Goal: Task Accomplishment & Management: Complete application form

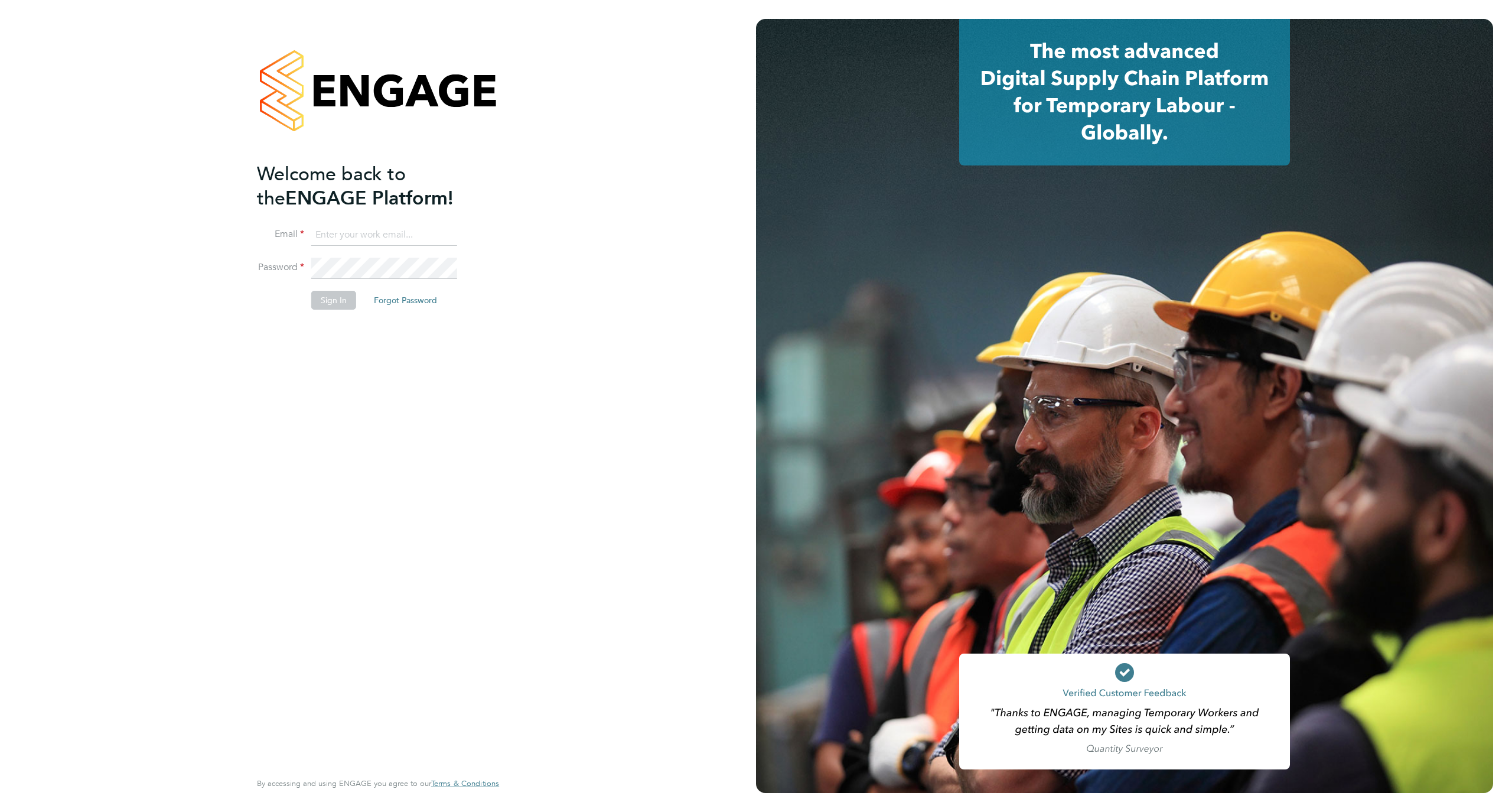
type input "staceyh@axcis.co.uk"
click at [342, 301] on button "Sign In" at bounding box center [333, 300] width 45 height 19
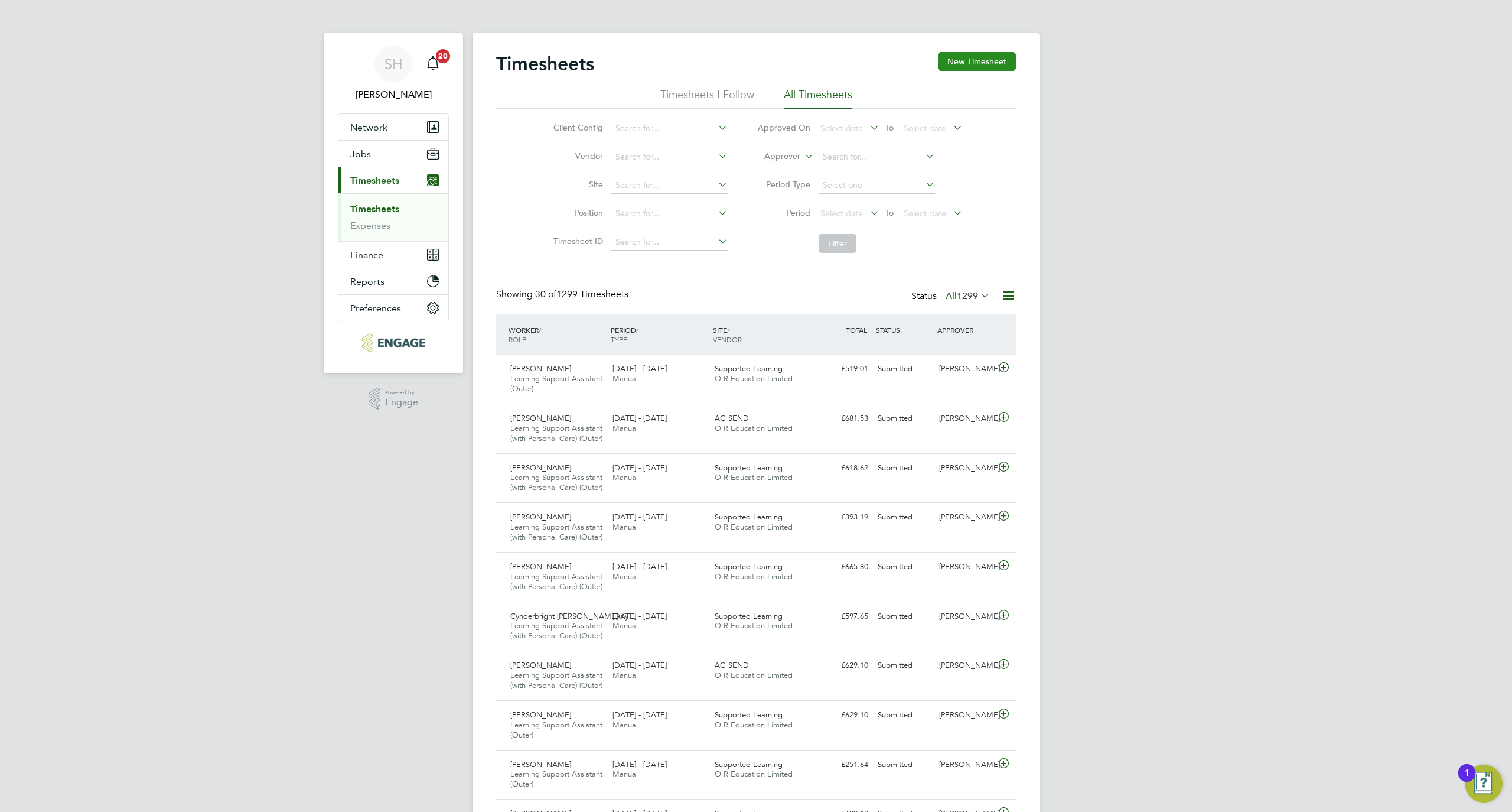
click at [1005, 69] on button "New Timesheet" at bounding box center [977, 62] width 78 height 19
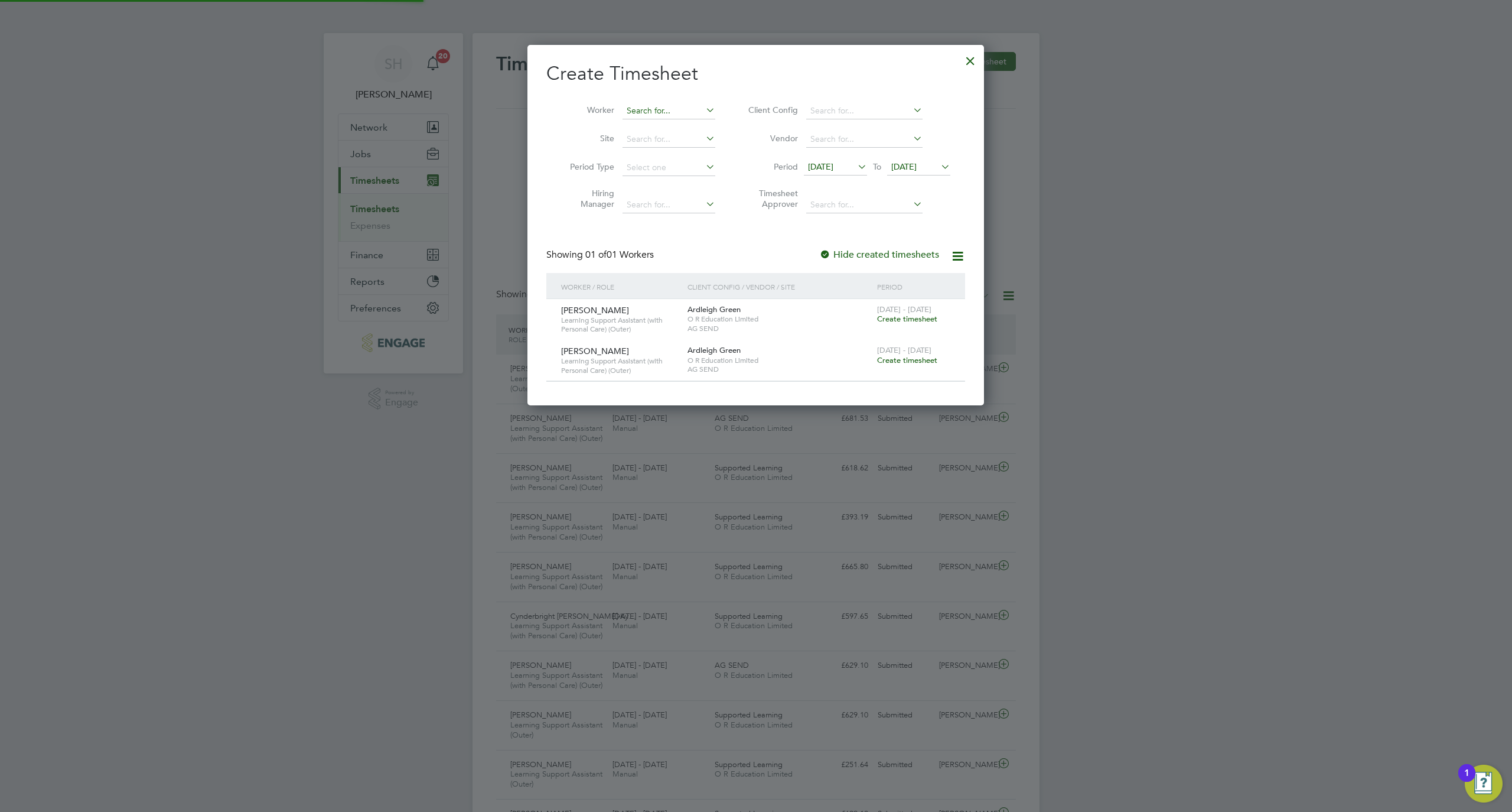
scroll to position [360, 457]
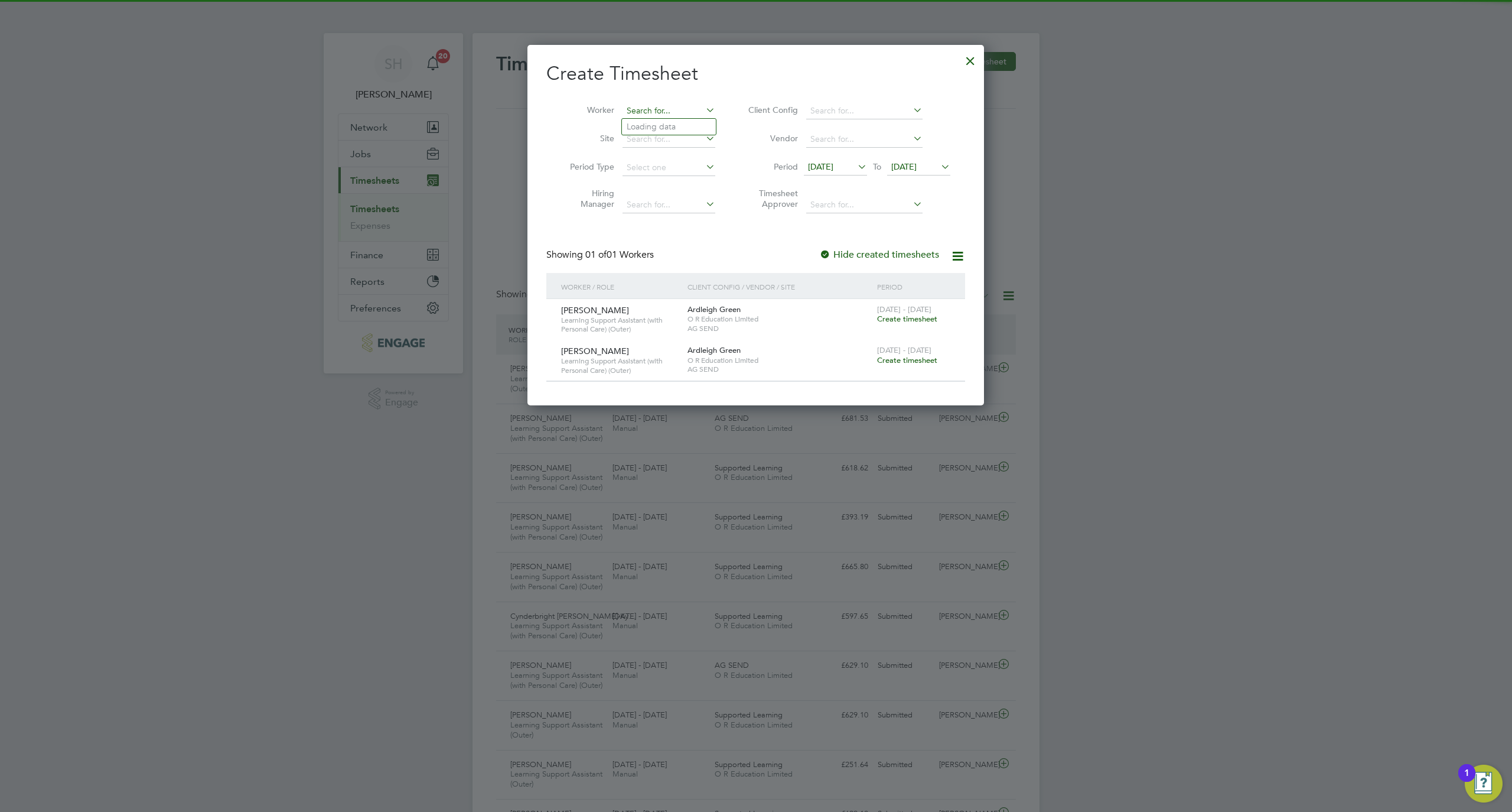
click at [635, 114] on input at bounding box center [669, 111] width 93 height 17
paste input "Ibironke"
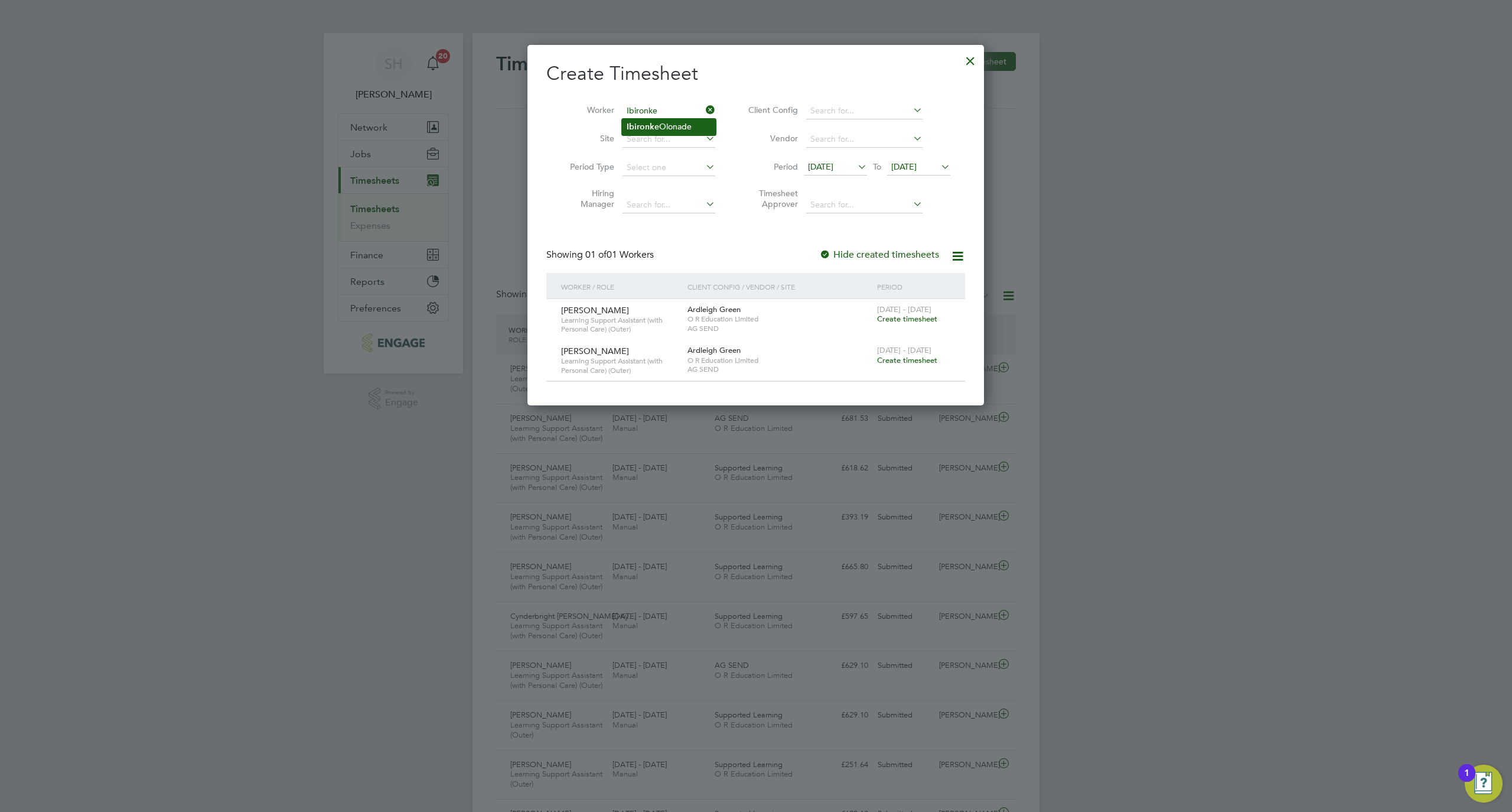
click at [665, 127] on li "Ibironke Olonade" at bounding box center [669, 127] width 94 height 16
type input "Ibironke Olonade"
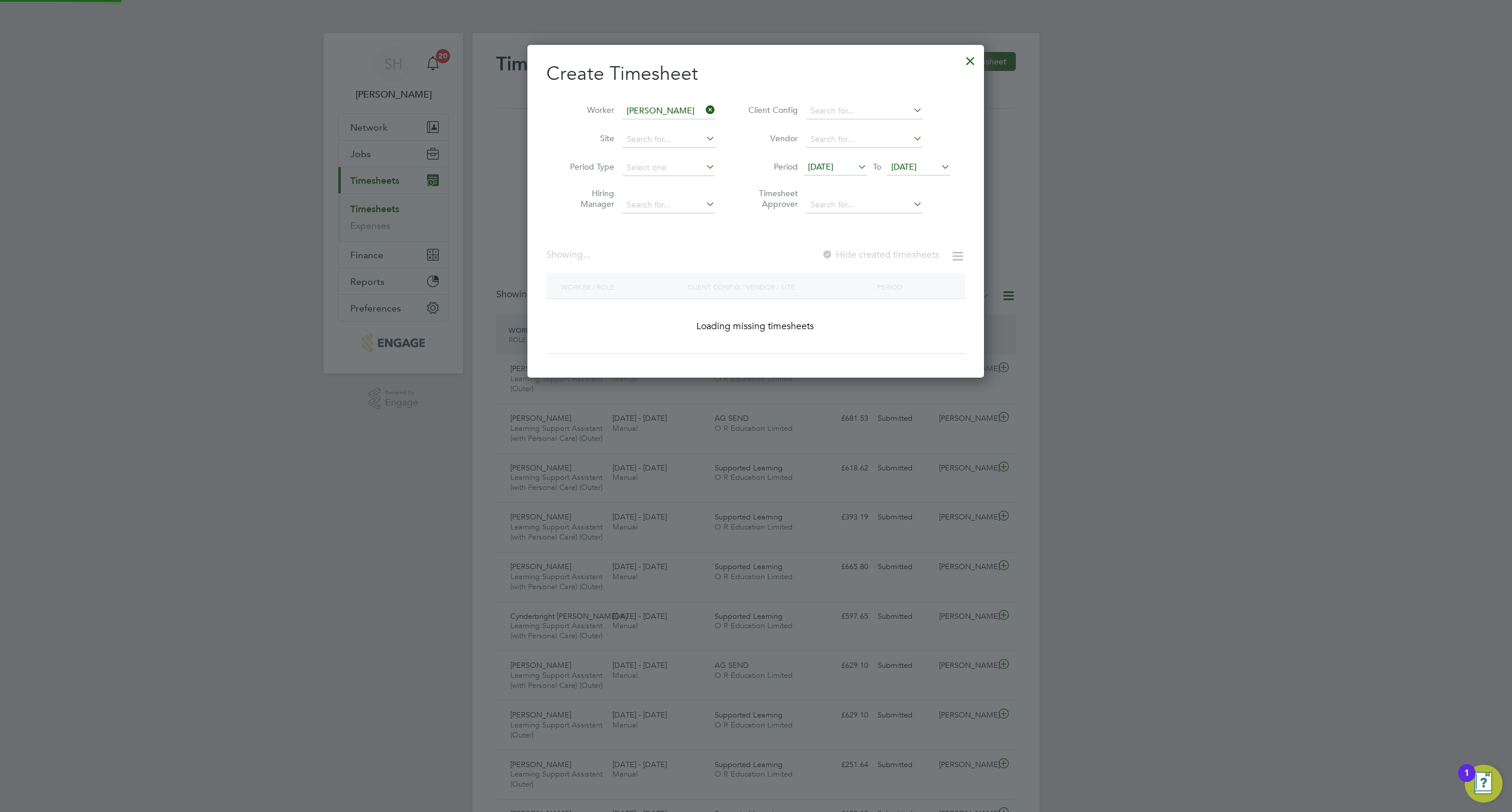
scroll to position [333, 457]
click at [911, 258] on label "Hide created timesheets" at bounding box center [879, 254] width 120 height 12
click at [917, 161] on span "21 Sep 2025" at bounding box center [904, 166] width 25 height 10
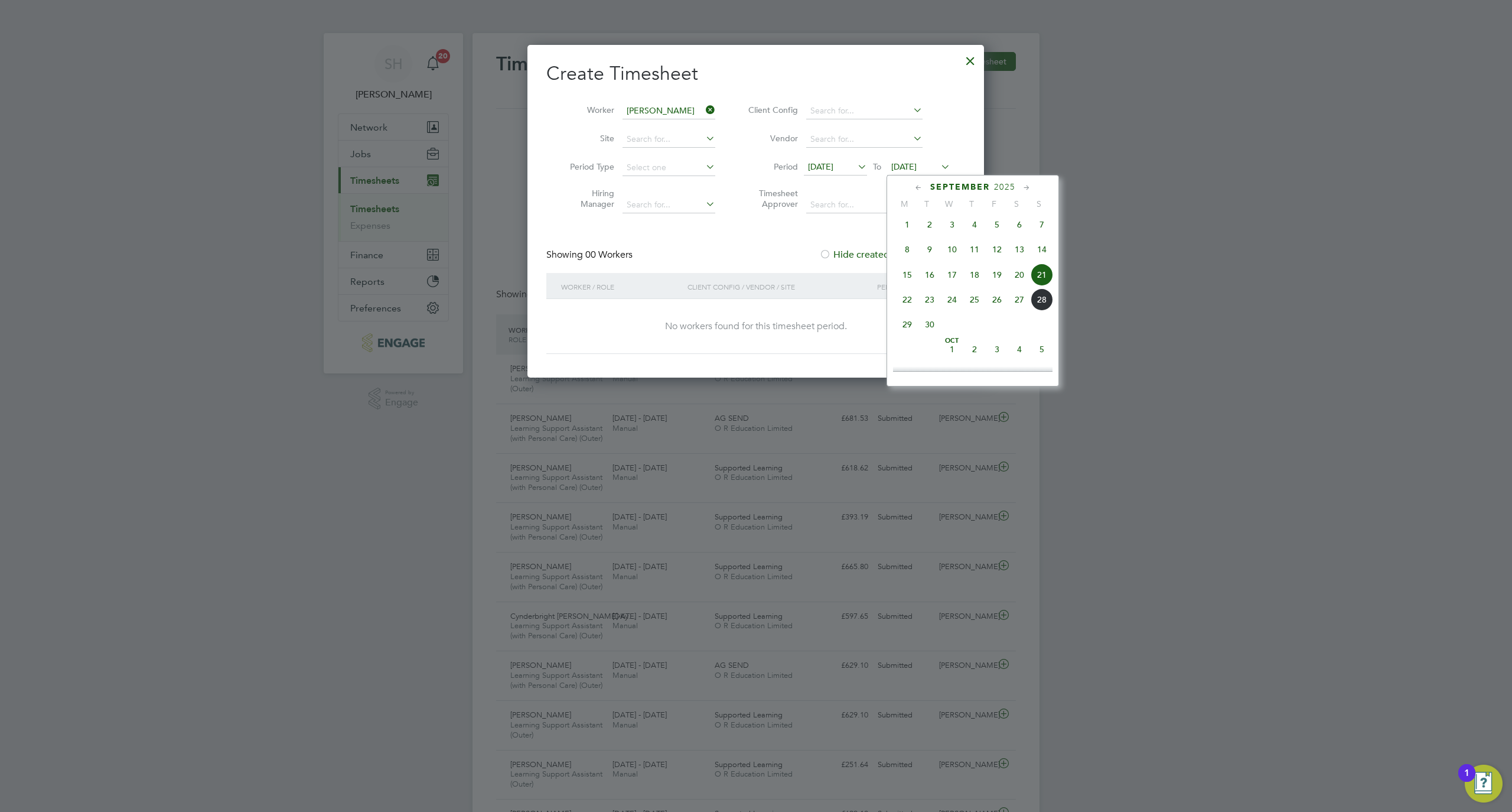
click at [1045, 304] on span "28" at bounding box center [1042, 300] width 23 height 23
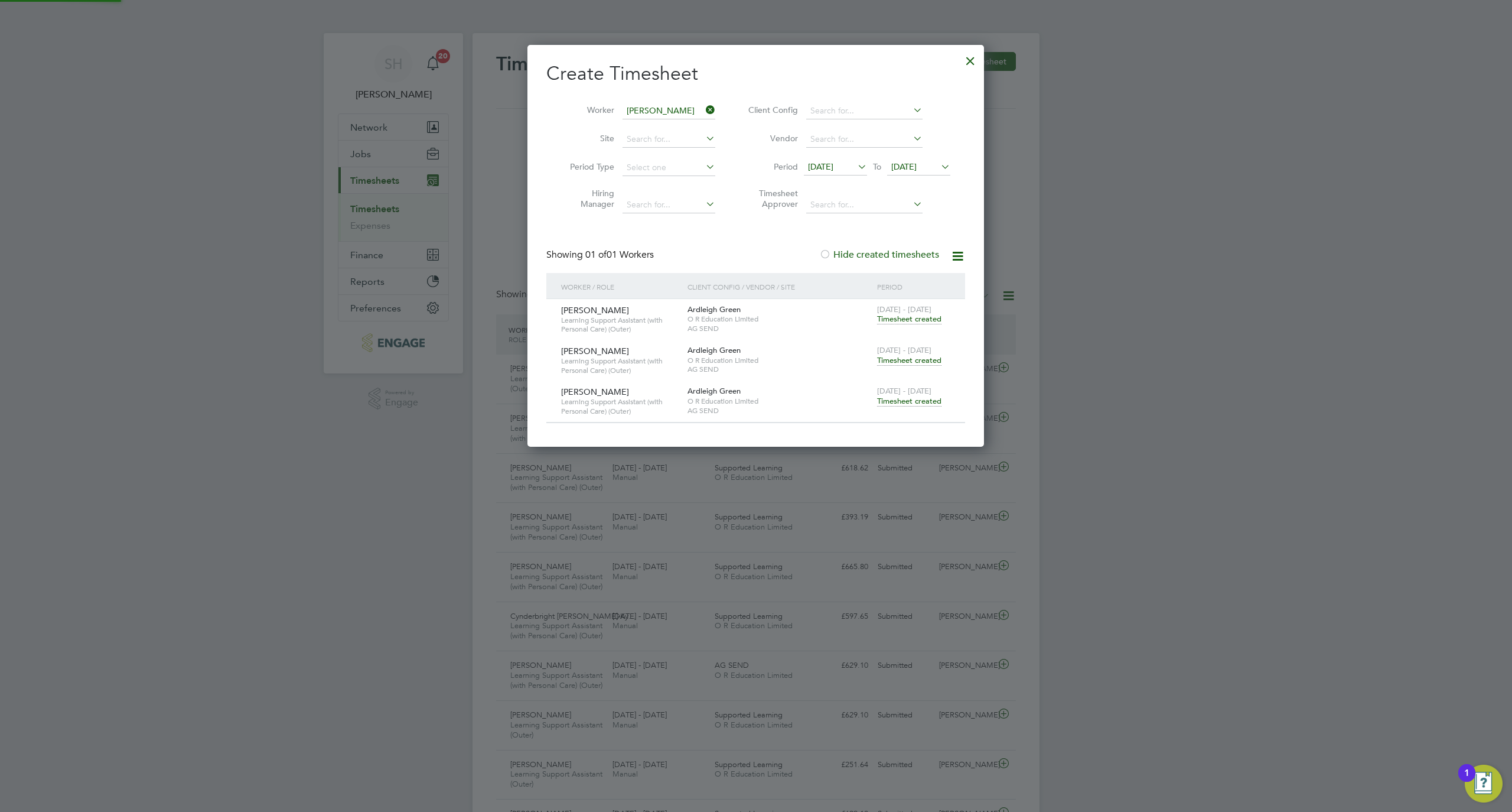
scroll to position [402, 457]
click at [922, 405] on span "Timesheet created" at bounding box center [909, 401] width 65 height 10
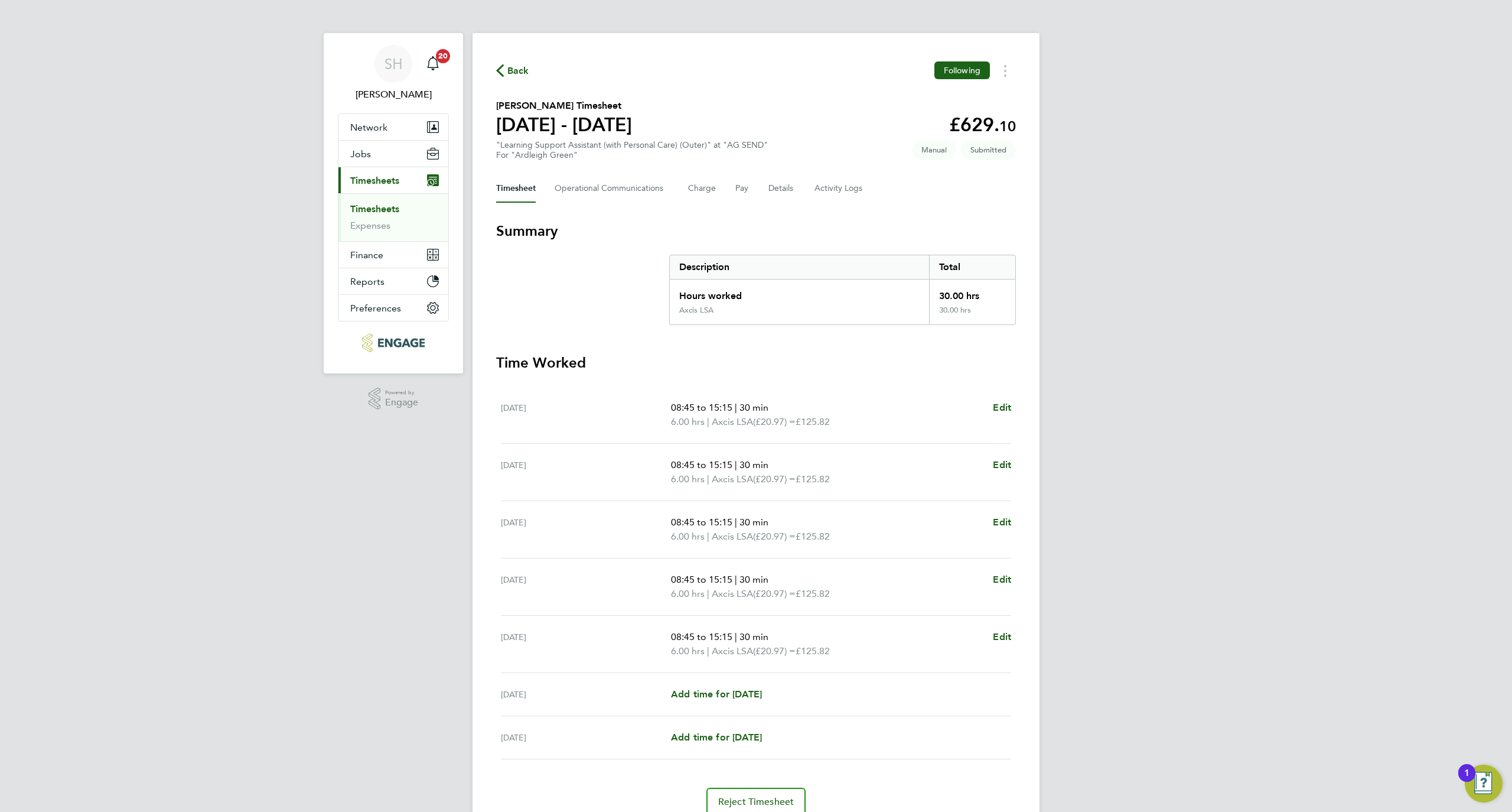
click at [504, 66] on icon "button" at bounding box center [500, 71] width 7 height 12
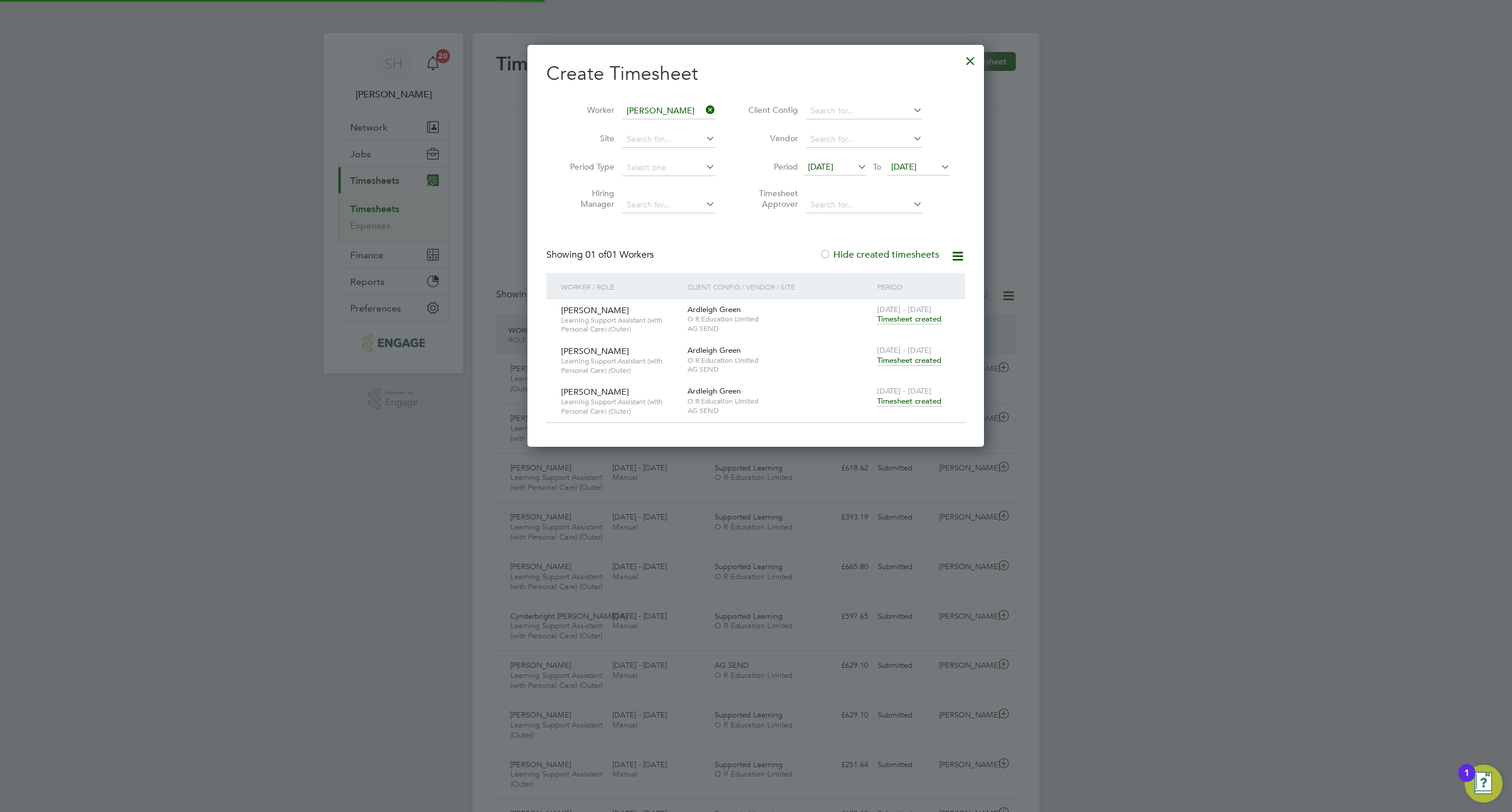
scroll to position [30, 103]
drag, startPoint x: 710, startPoint y: 110, endPoint x: 664, endPoint y: 114, distance: 46.2
click at [703, 110] on icon at bounding box center [703, 109] width 0 height 17
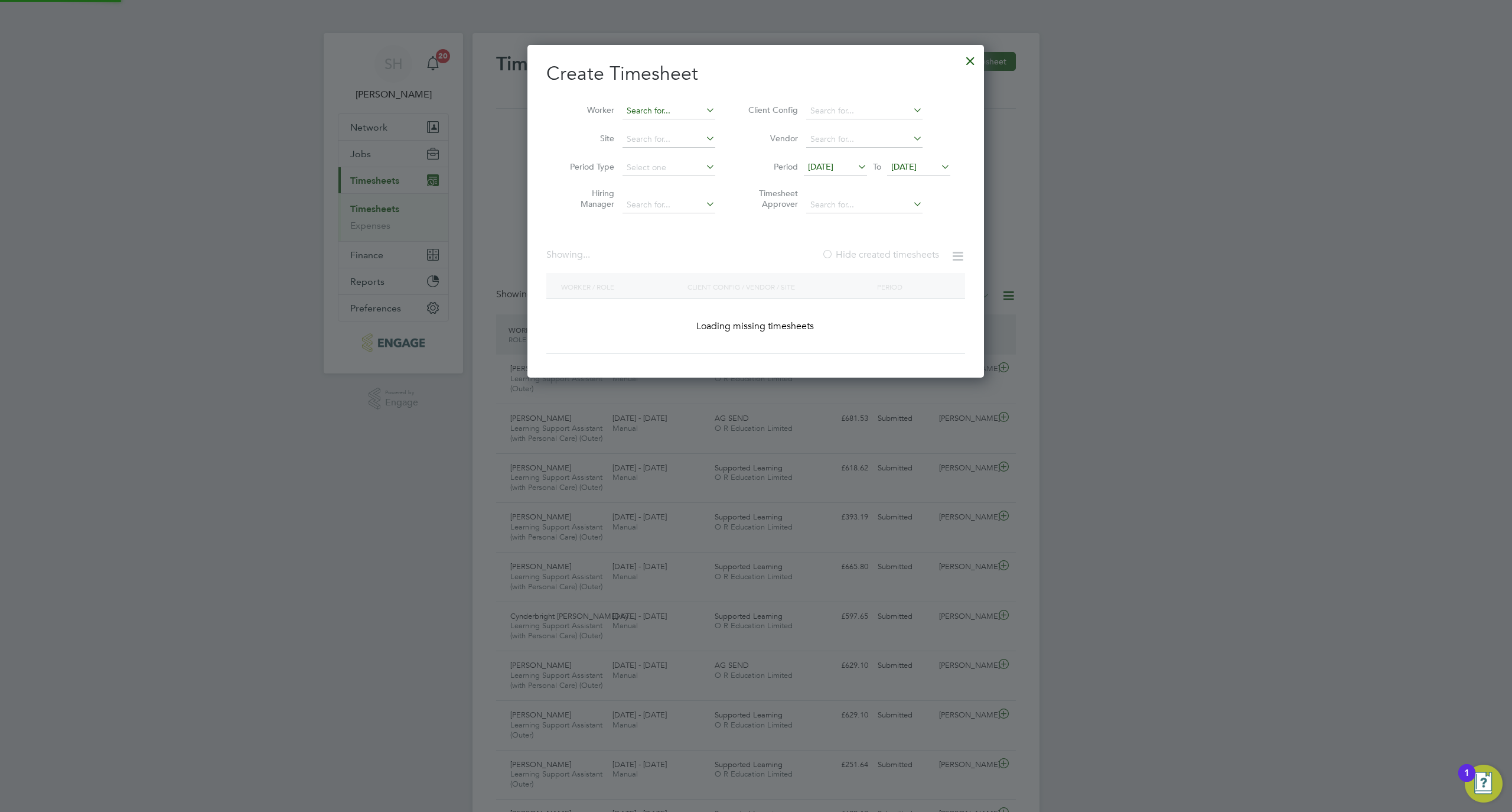
click at [663, 114] on input at bounding box center [669, 111] width 93 height 17
paste input "Reema"
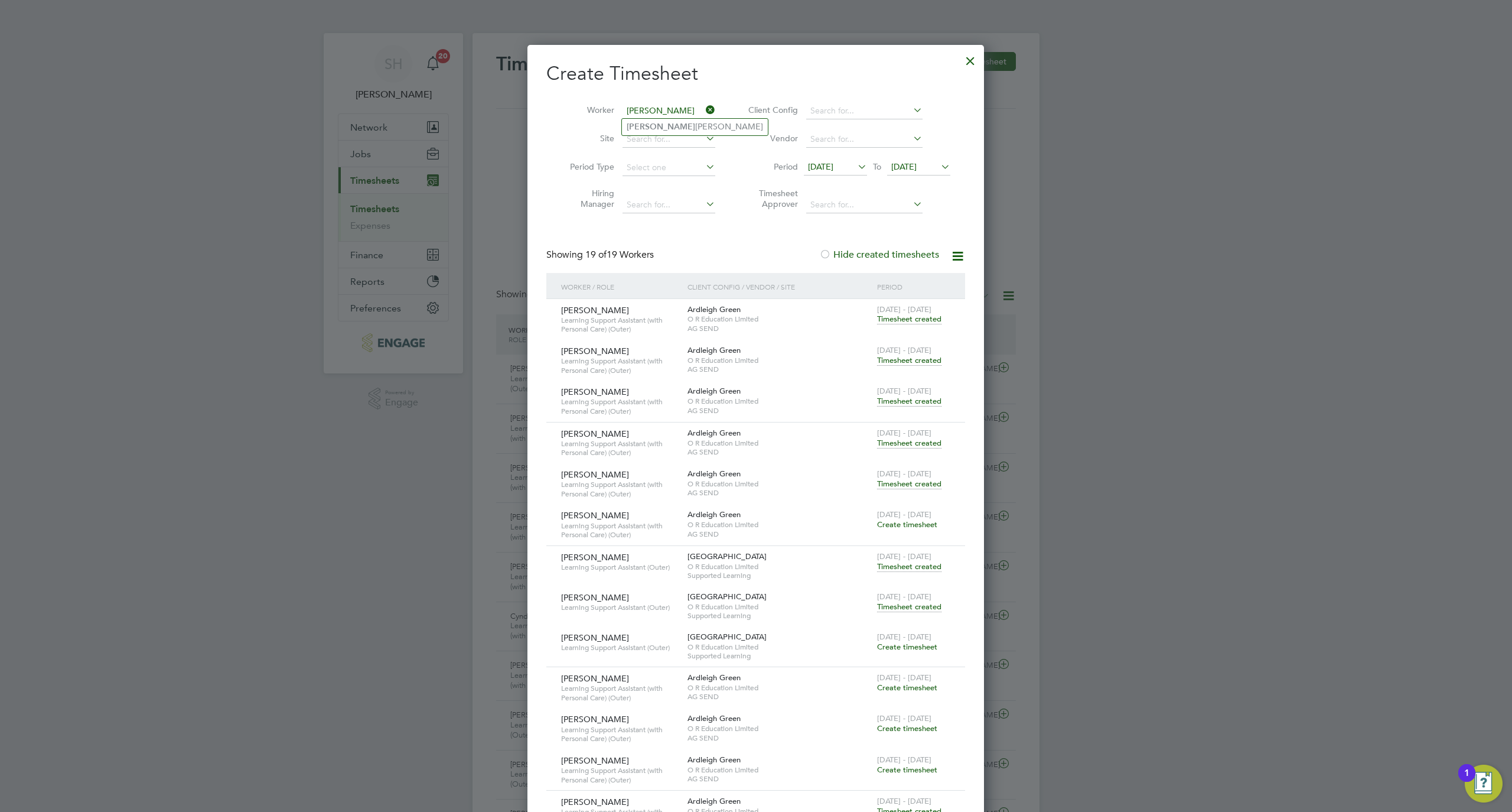
click at [679, 127] on li "Reema Dave" at bounding box center [695, 127] width 146 height 16
type input "Reema Dave"
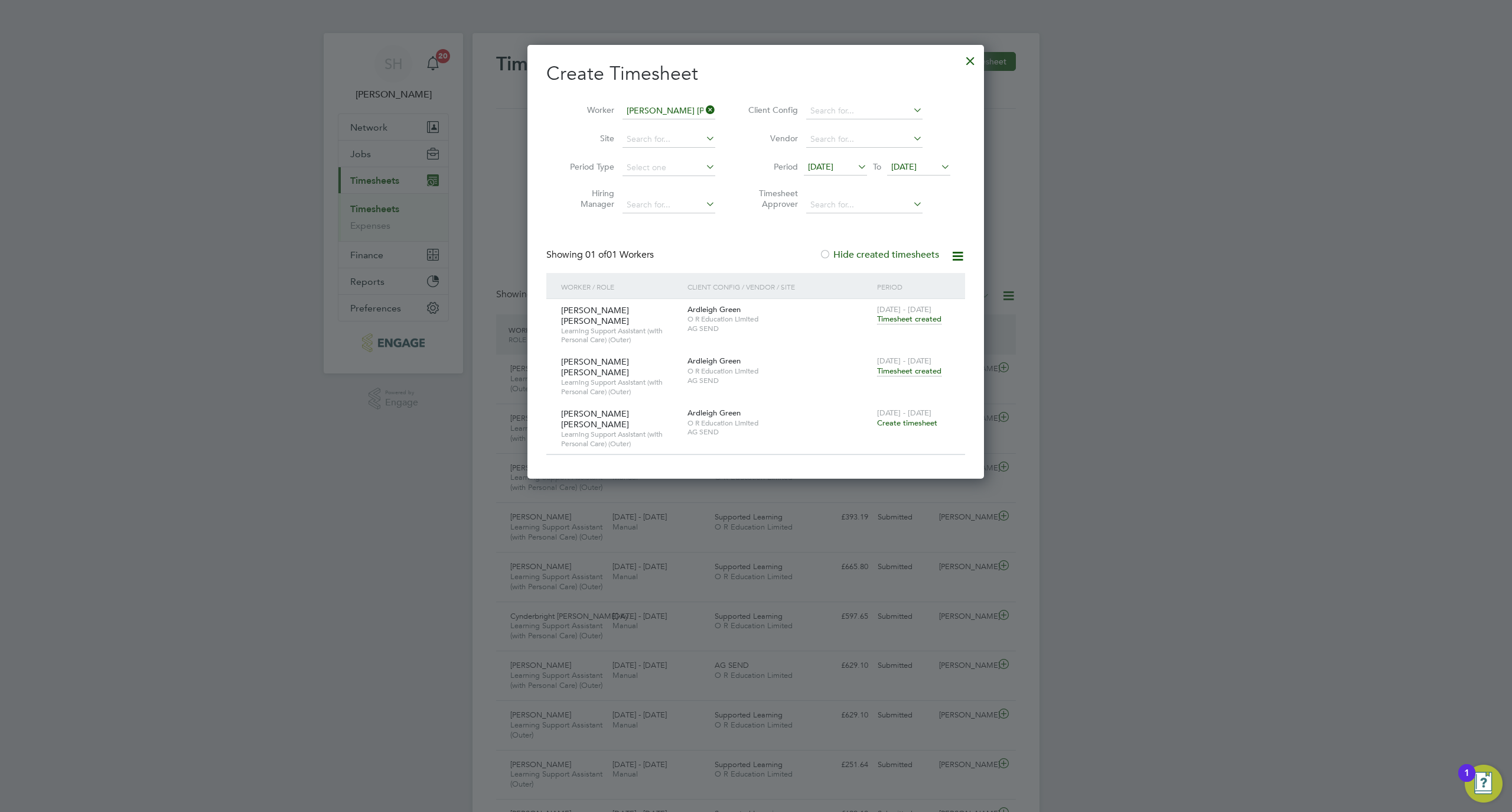
click at [913, 418] on span "Create timesheet" at bounding box center [908, 423] width 60 height 10
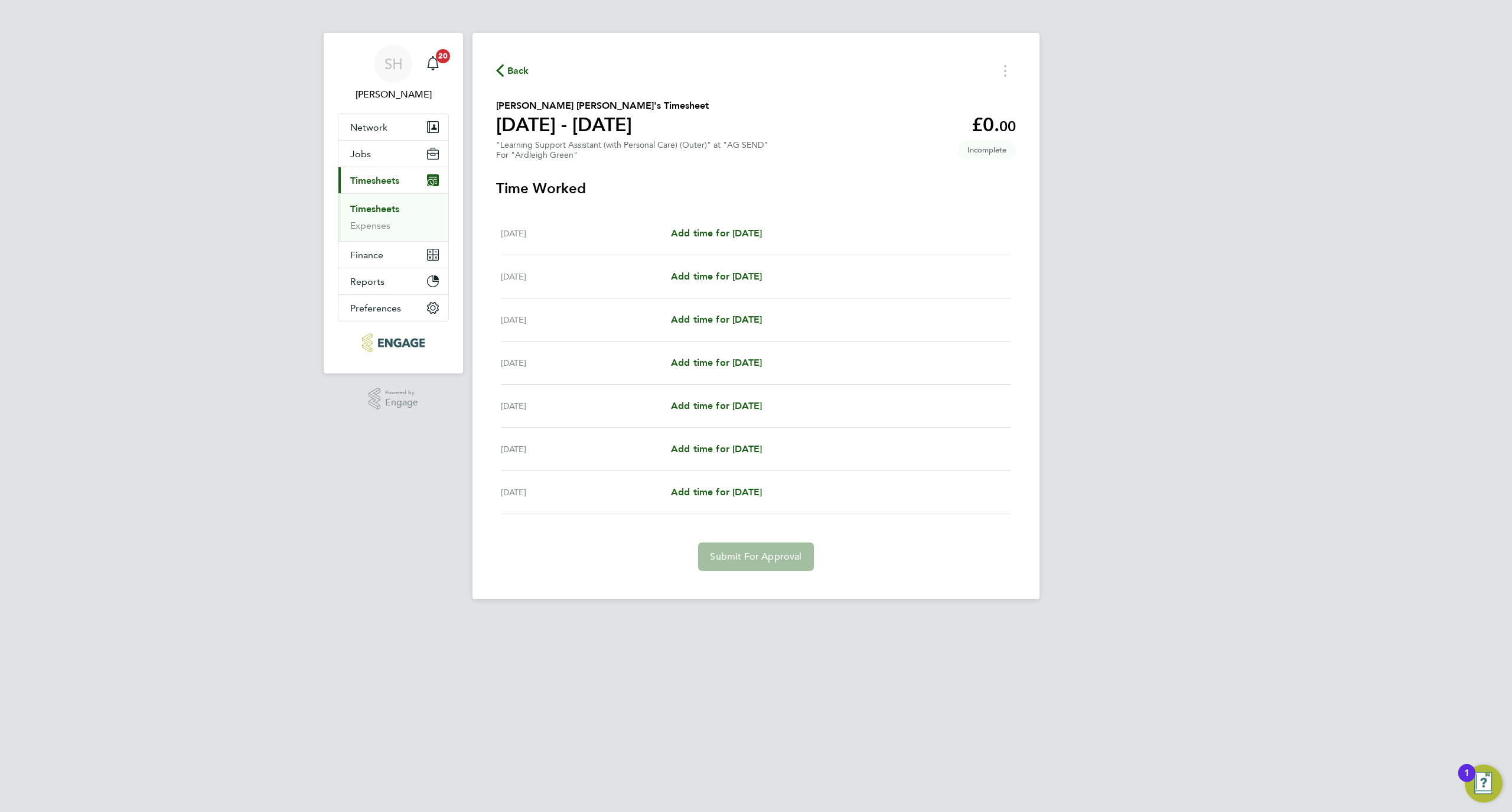
click at [756, 222] on div "Mon 22 Sep Add time for Mon 22 Sep Add time for Mon 22 Sep" at bounding box center [756, 234] width 510 height 43
click at [758, 226] on link "Add time for Mon 22 Sep" at bounding box center [716, 233] width 91 height 14
select select "60"
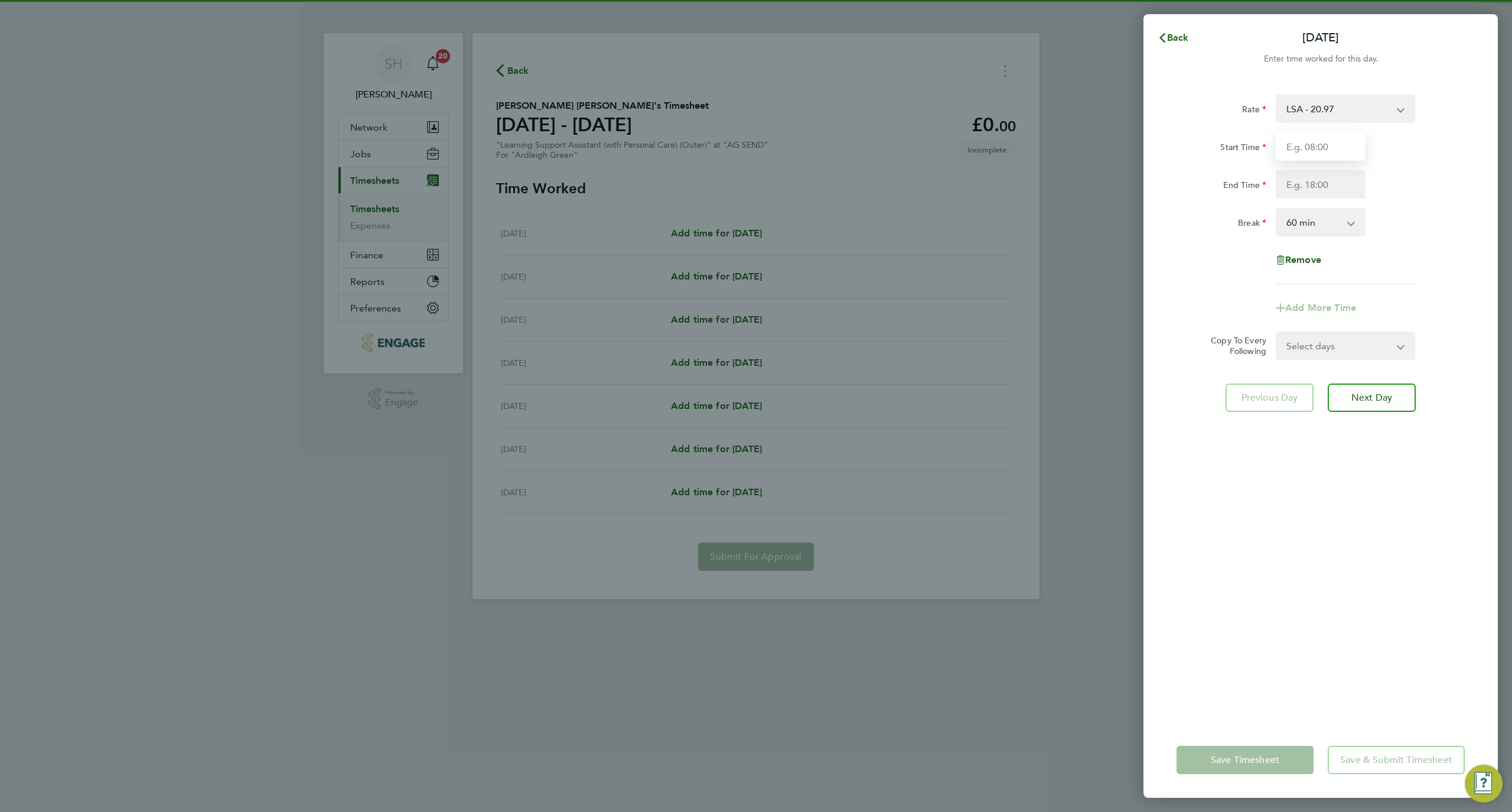
click at [1305, 141] on input "Start Time" at bounding box center [1321, 146] width 90 height 28
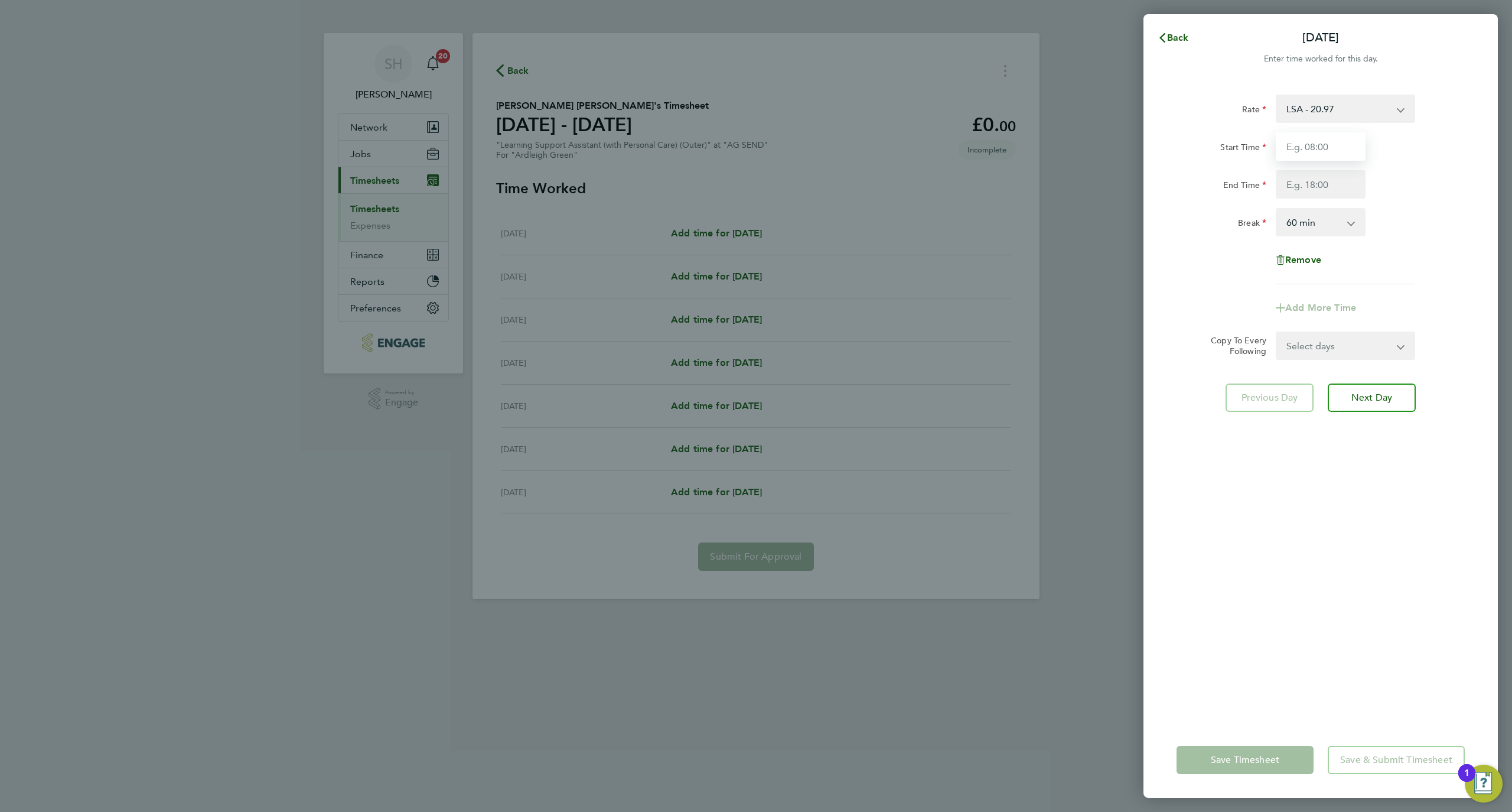
type input "08:30"
click at [1320, 181] on input "End Time" at bounding box center [1321, 185] width 90 height 28
type input "16:30"
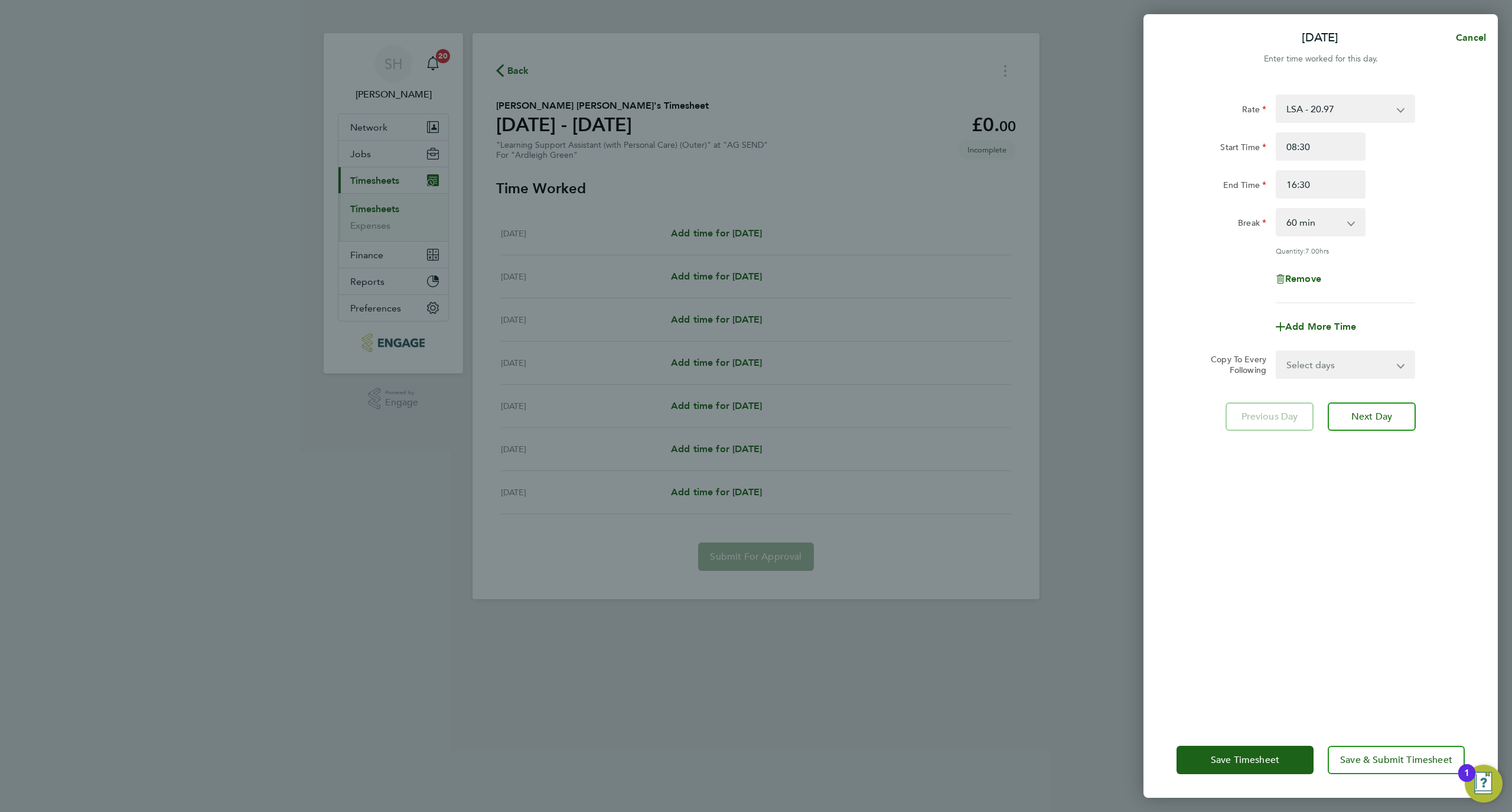
click at [1318, 236] on div "Rate LSA - 20.97 Start Time 08:30 End Time 16:30 Break 0 min 15 min 30 min 45 m…" at bounding box center [1321, 199] width 288 height 209
drag, startPoint x: 1310, startPoint y: 217, endPoint x: 1315, endPoint y: 233, distance: 16.8
click at [1310, 217] on select "0 min 15 min 30 min 45 min 60 min 75 min 90 min" at bounding box center [1313, 222] width 73 height 26
select select "30"
click at [1277, 209] on select "0 min 15 min 30 min 45 min 60 min 75 min 90 min" at bounding box center [1313, 222] width 73 height 26
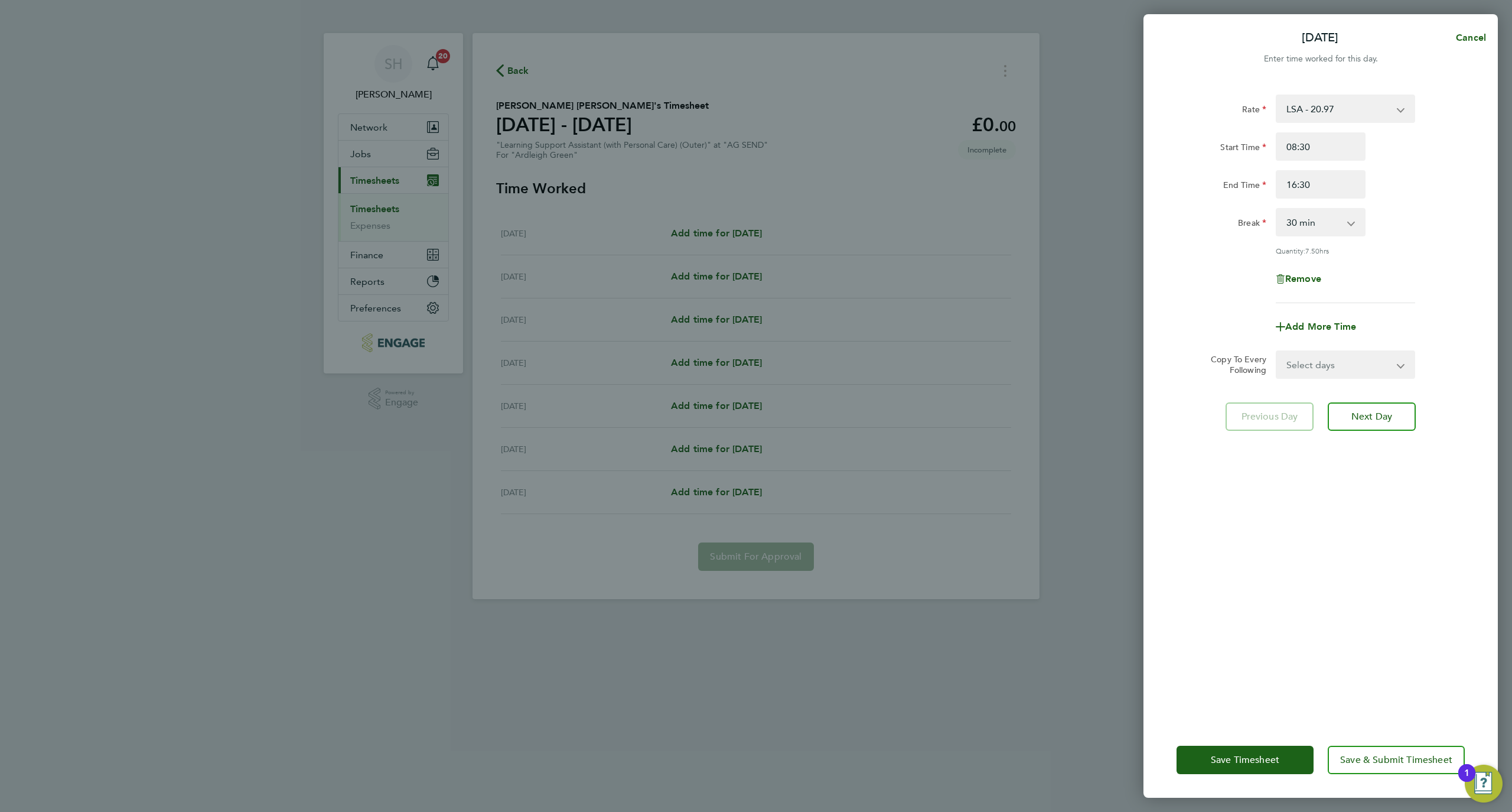
click at [1369, 504] on div "Rate LSA - 20.97 Start Time 08:30 End Time 16:30 Break 0 min 15 min 30 min 45 m…" at bounding box center [1321, 401] width 354 height 642
click at [1343, 362] on select "Select days Day Weekday (Mon-Fri) Weekend (Sat-Sun) Tuesday Wednesday Thursday …" at bounding box center [1339, 365] width 124 height 26
select select "WEEKDAY"
click at [1277, 352] on select "Select days Day Weekday (Mon-Fri) Weekend (Sat-Sun) Tuesday Wednesday Thursday …" at bounding box center [1339, 365] width 124 height 26
select select "2025-09-28"
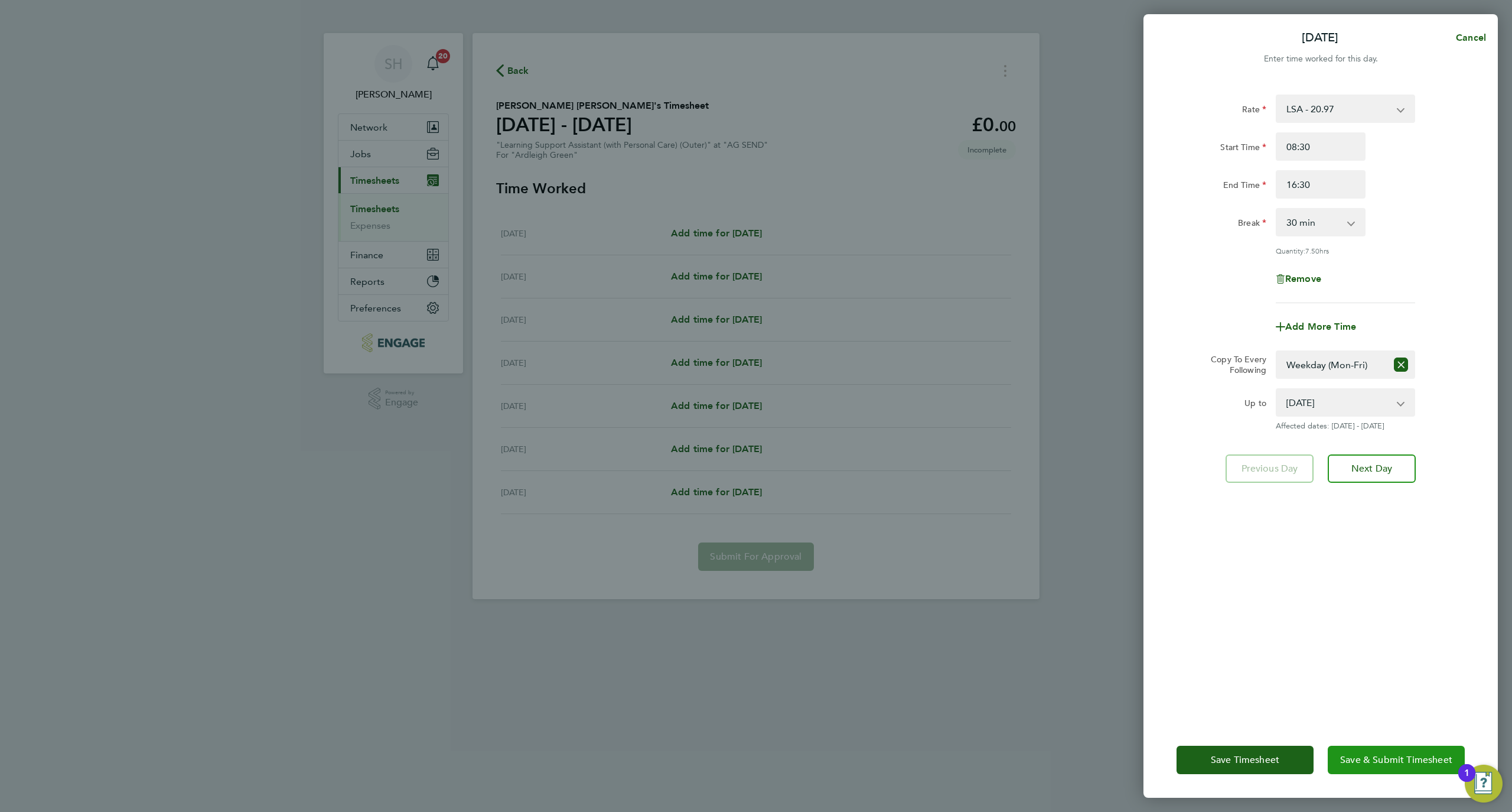
click at [1391, 763] on span "Save & Submit Timesheet" at bounding box center [1396, 760] width 113 height 12
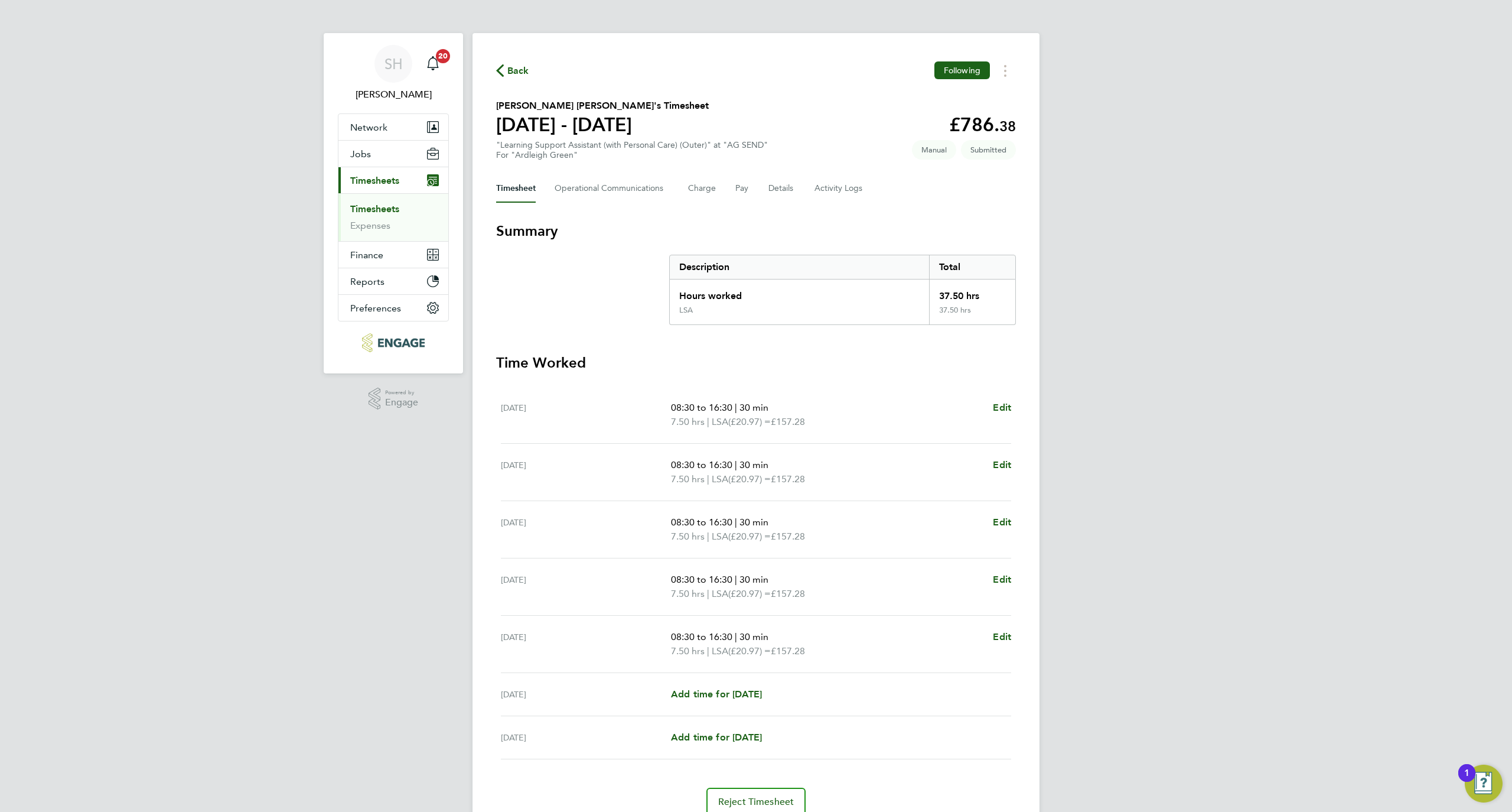
click at [504, 79] on div "Back Following" at bounding box center [756, 71] width 520 height 18
click at [517, 71] on span "Back" at bounding box center [518, 71] width 22 height 14
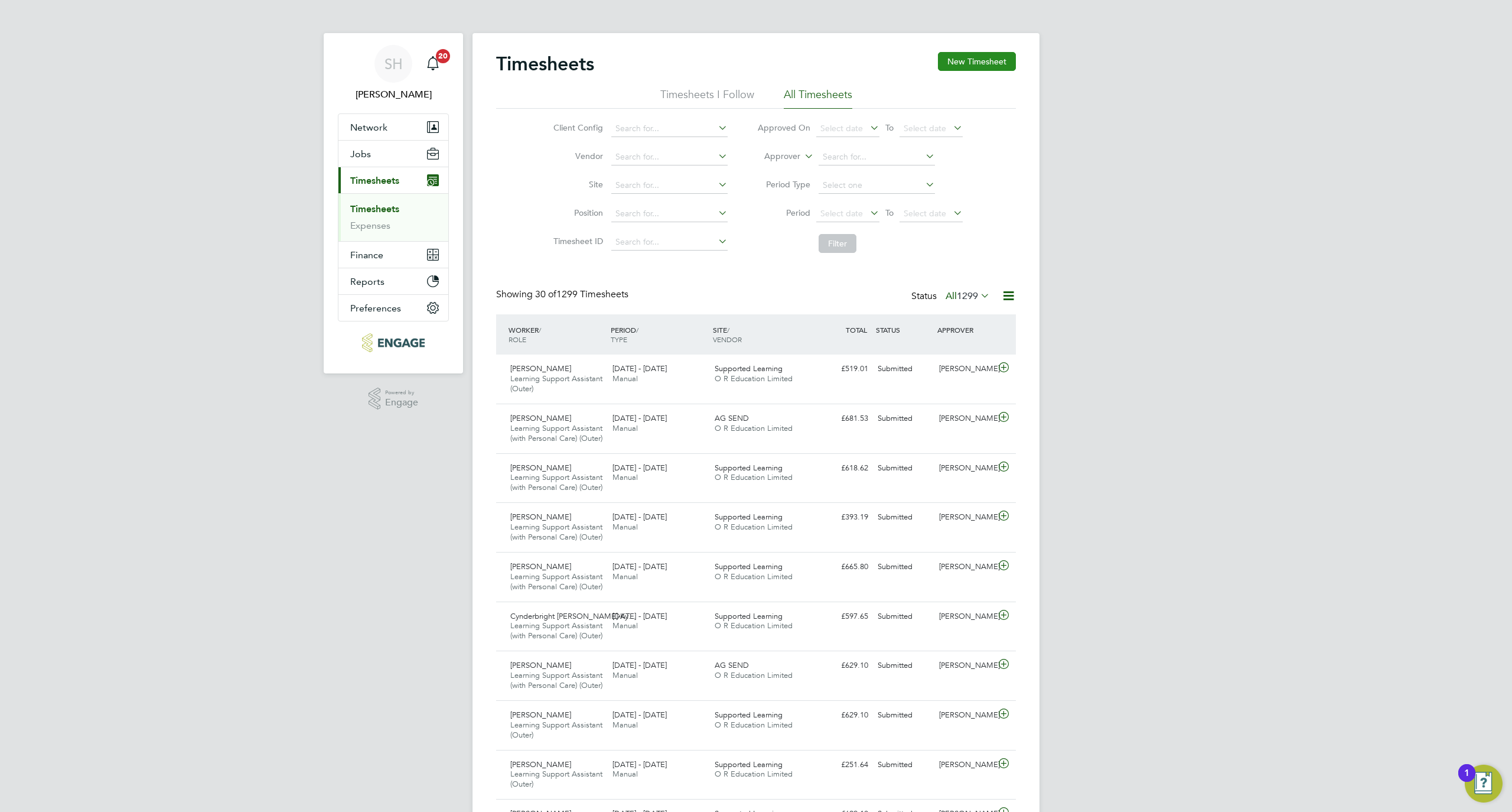
click at [972, 63] on button "New Timesheet" at bounding box center [977, 62] width 78 height 19
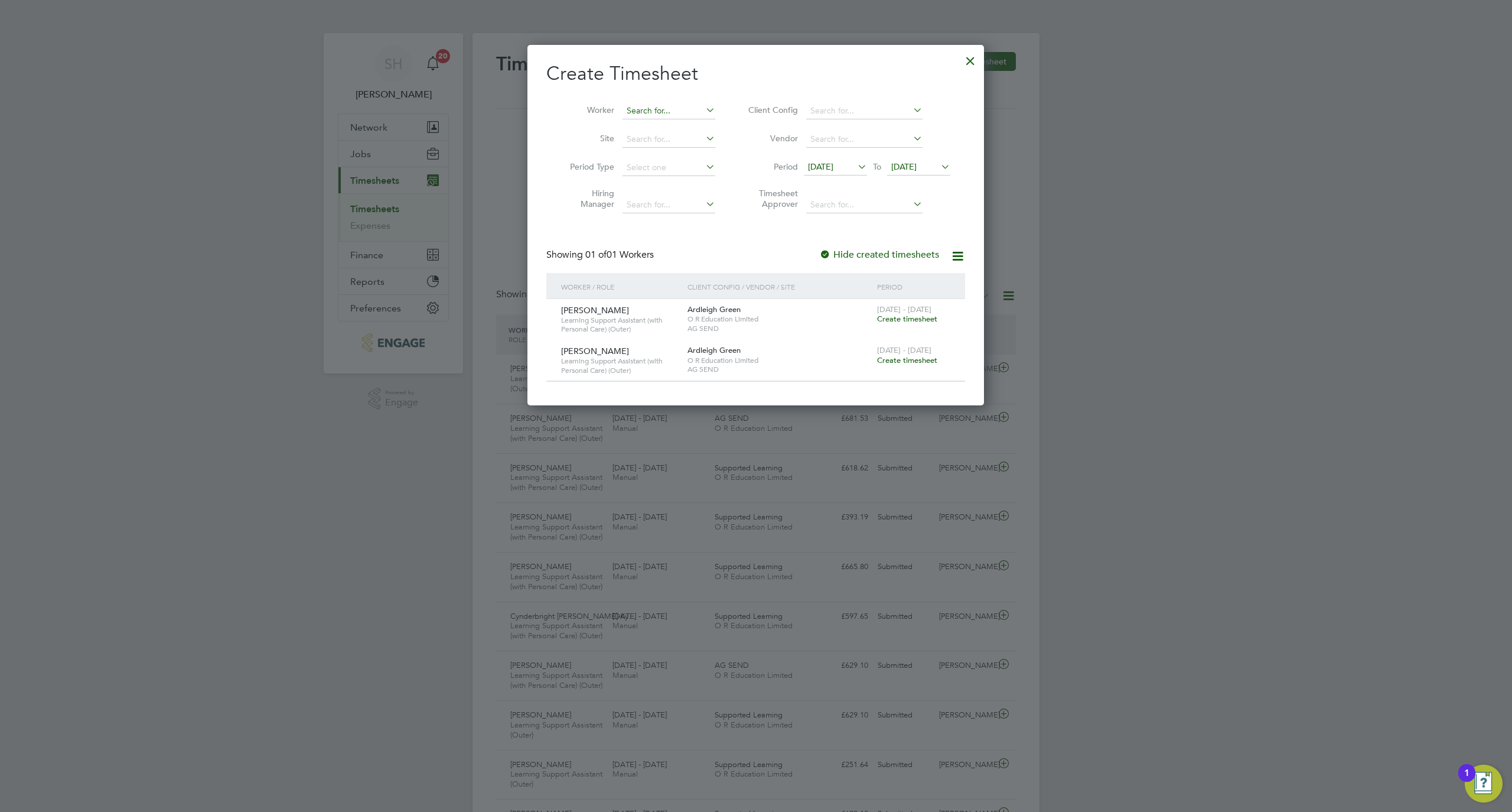
click at [648, 109] on input at bounding box center [669, 111] width 93 height 17
paste input "Nasrin"
click at [663, 121] on li "Nasrin Sultana" at bounding box center [675, 127] width 105 height 16
type input "Nasrin Sultana"
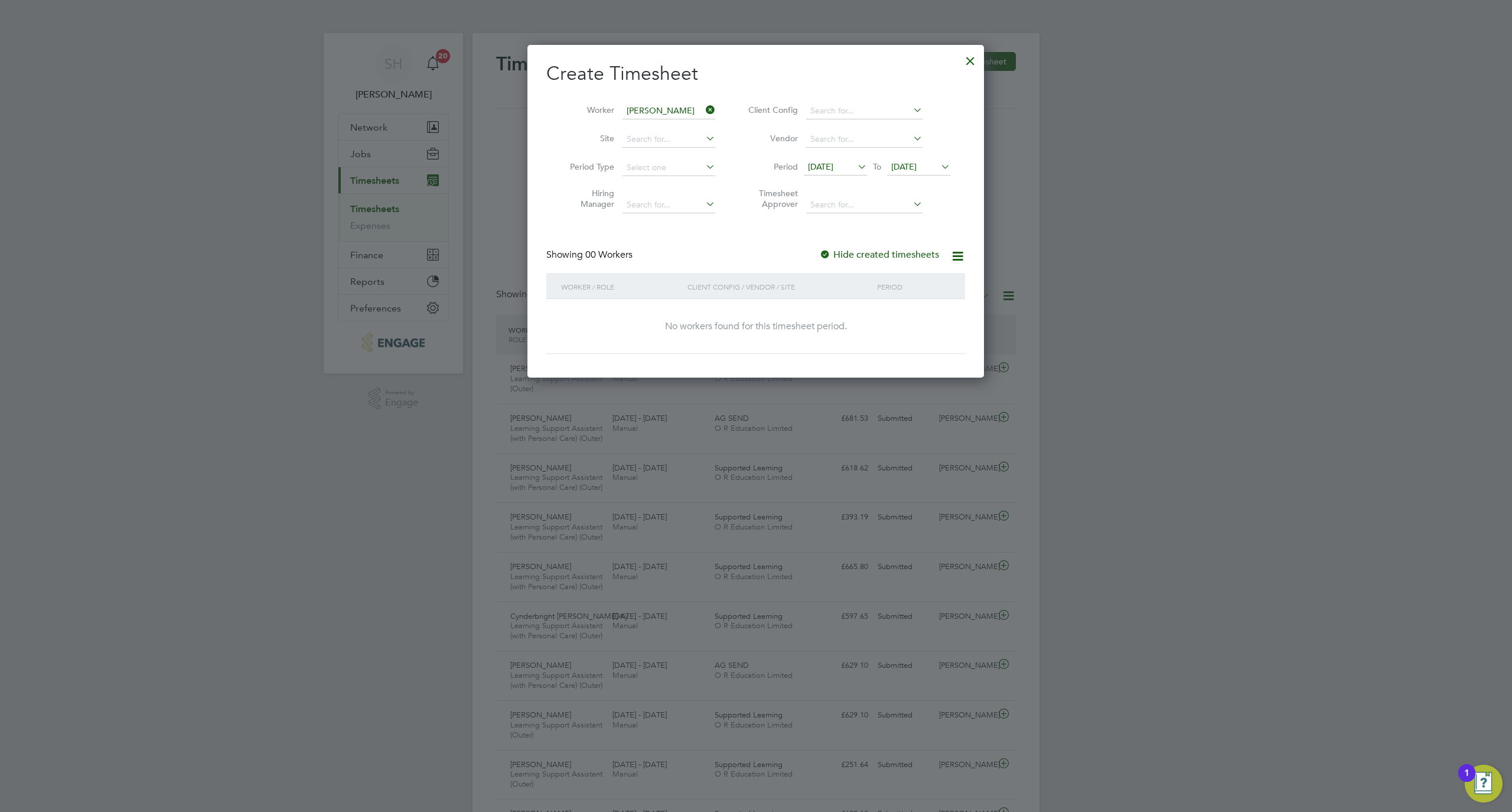
click at [939, 169] on icon at bounding box center [939, 166] width 0 height 17
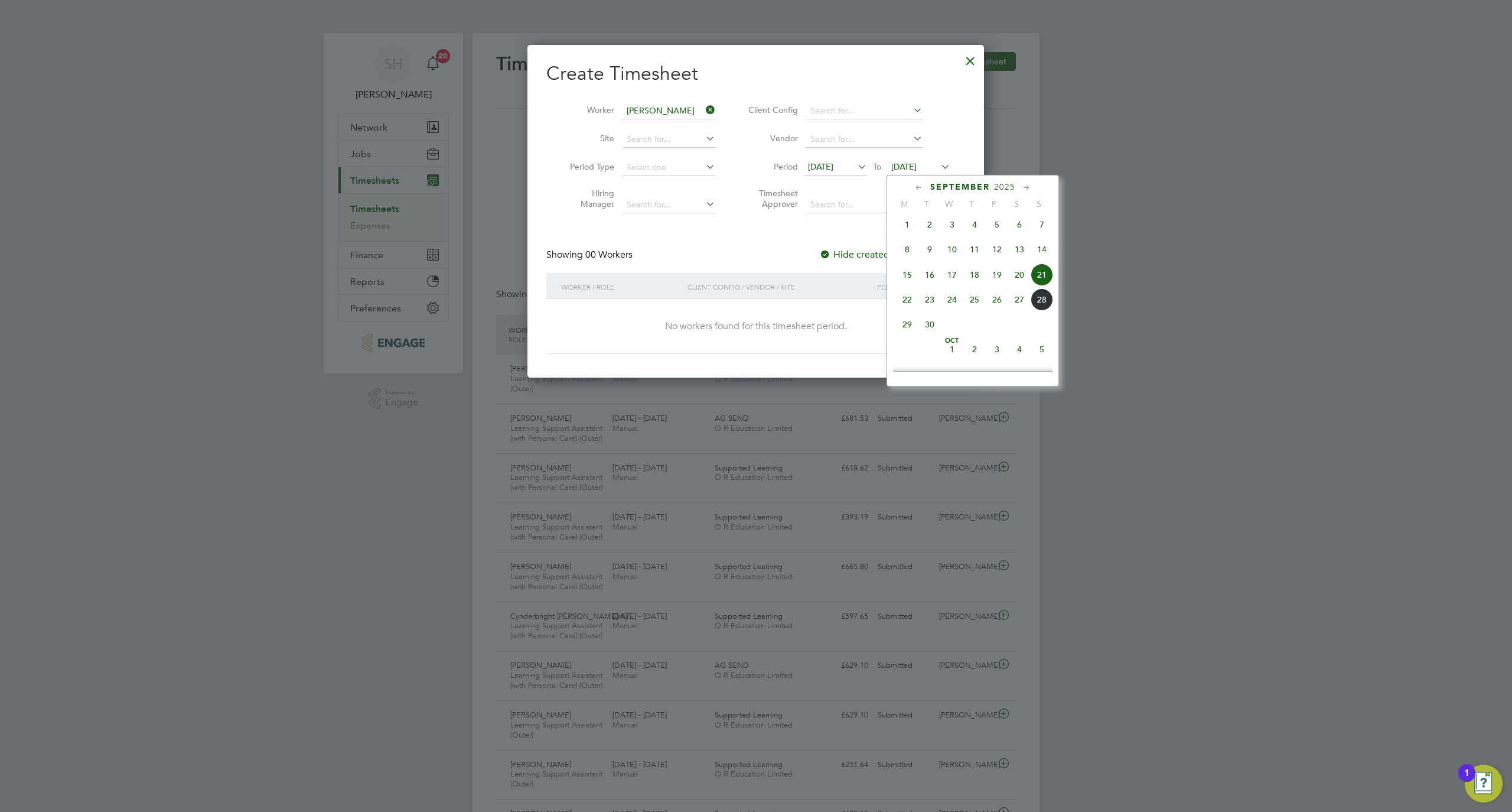
click at [1040, 311] on span "28" at bounding box center [1042, 300] width 23 height 23
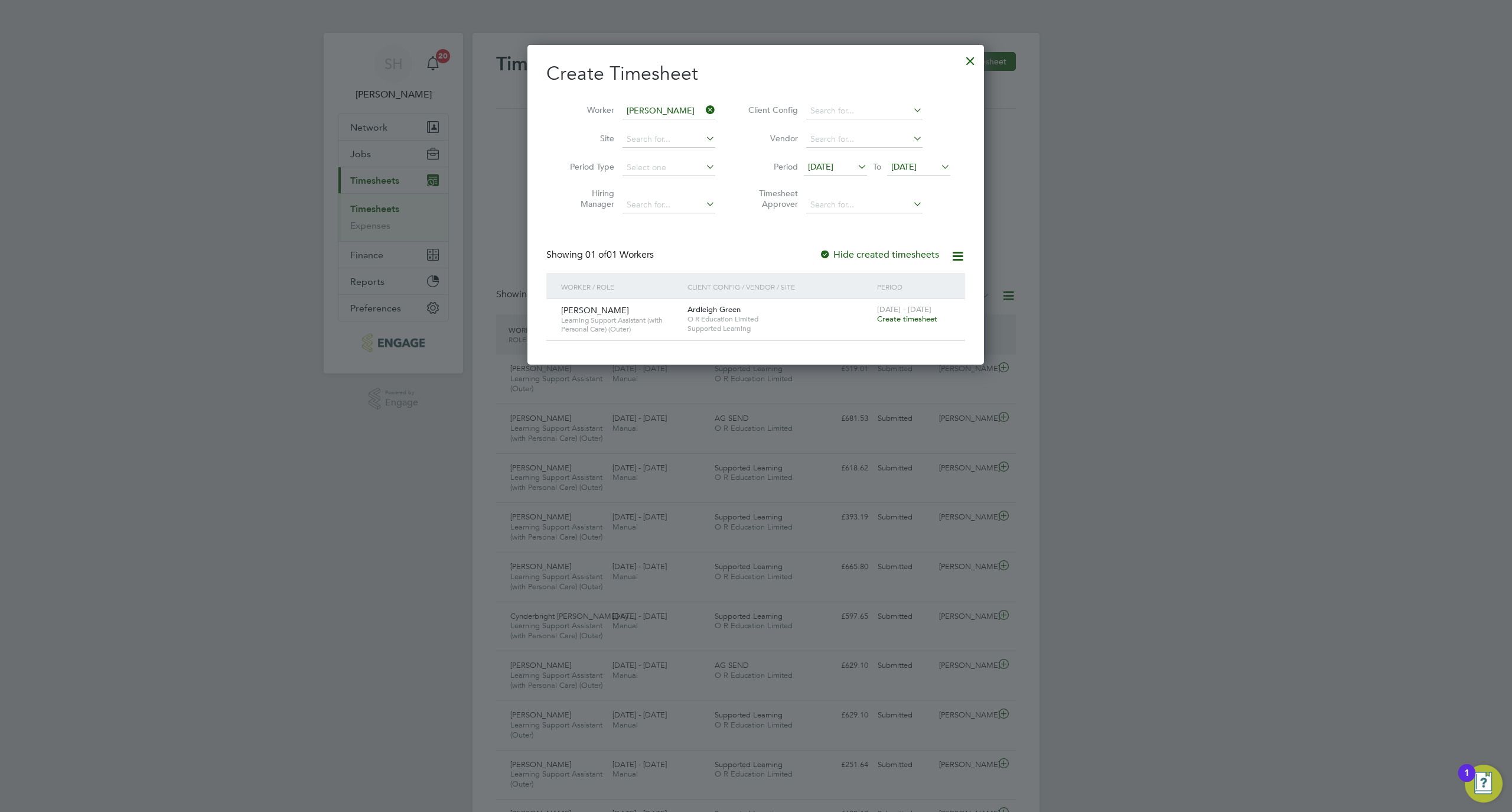
click at [901, 320] on span "Create timesheet" at bounding box center [908, 319] width 60 height 10
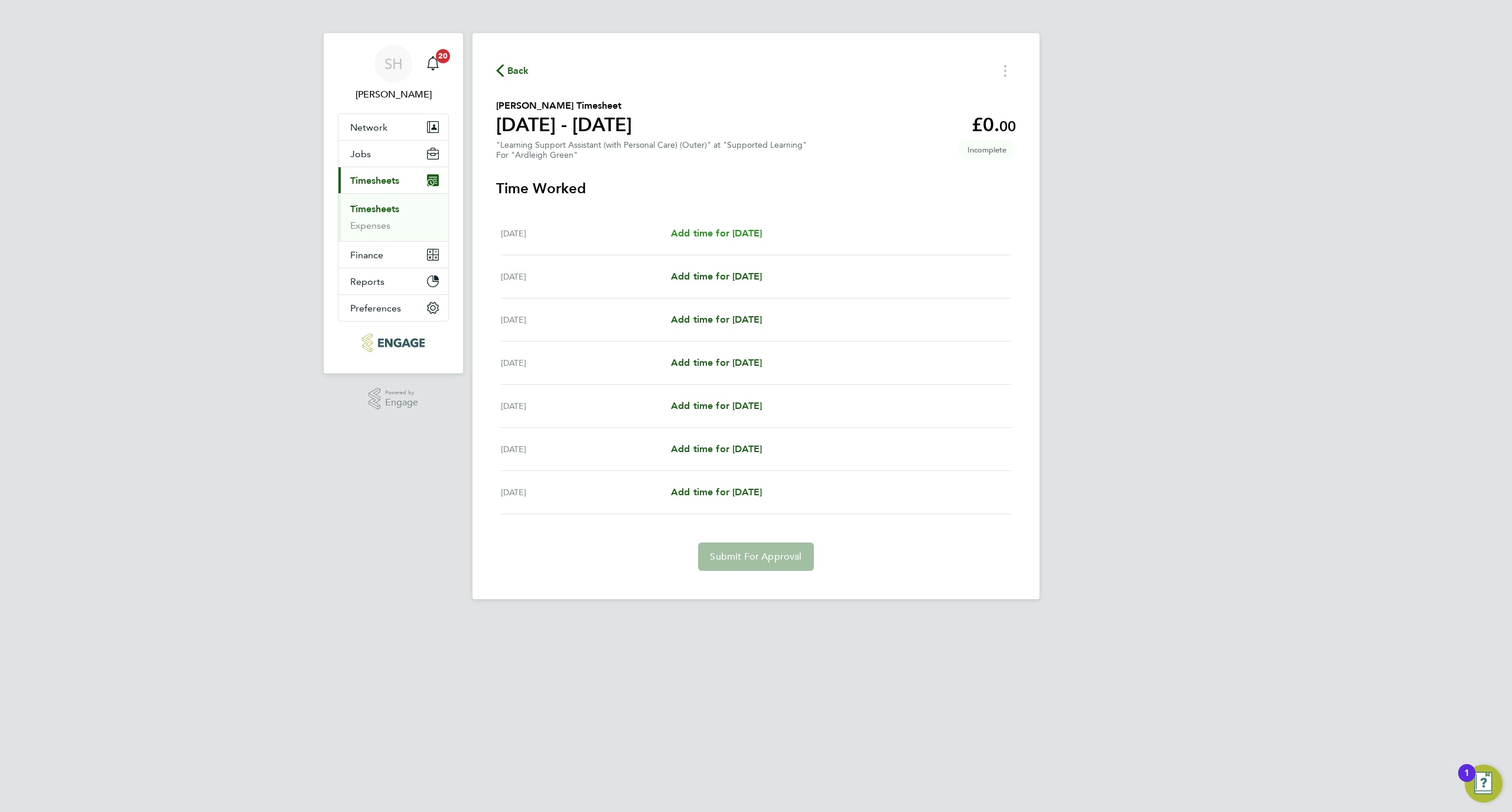
click at [761, 232] on span "Add time for Mon 22 Sep" at bounding box center [716, 233] width 91 height 11
select select "60"
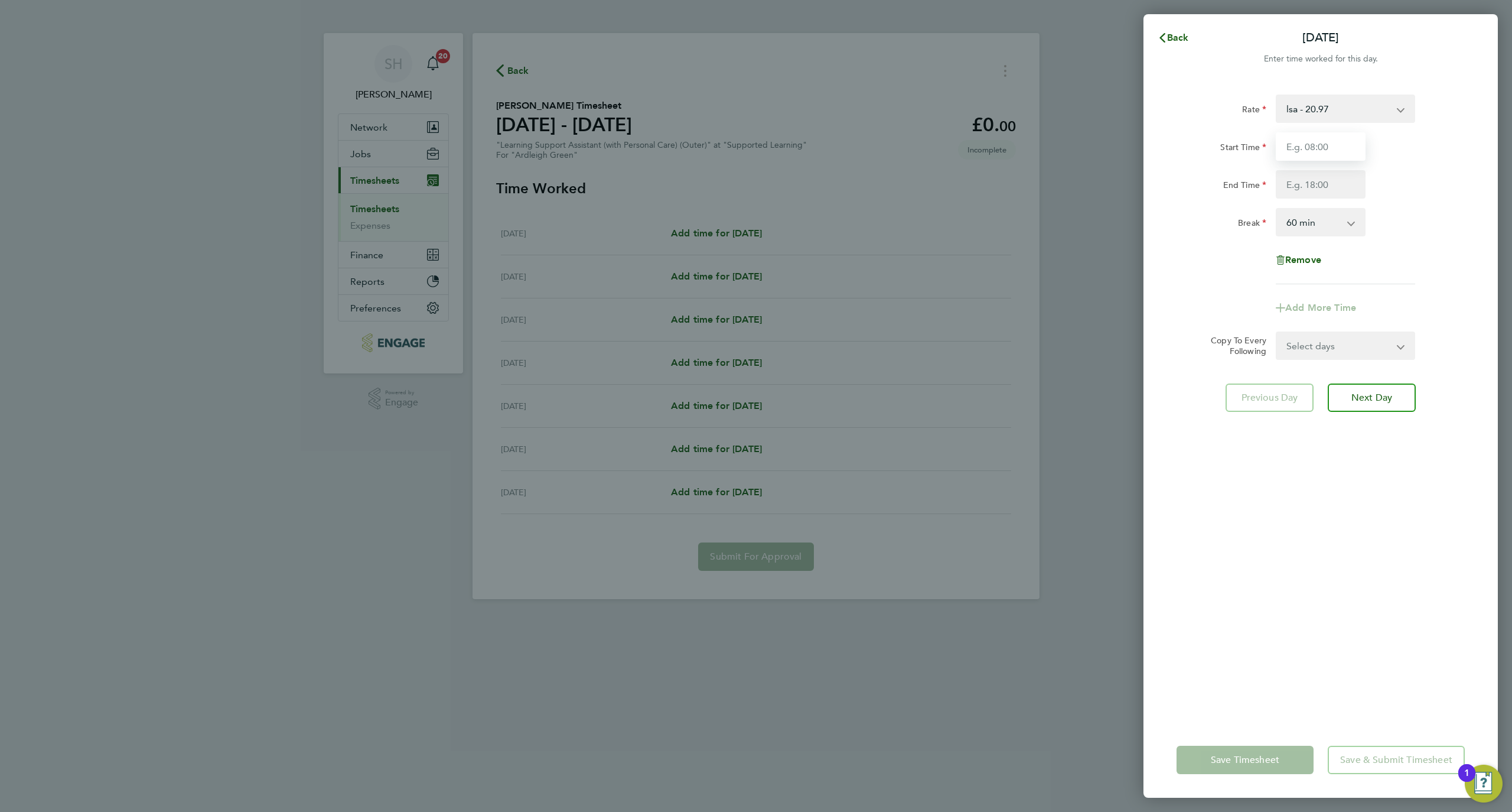
click at [1291, 135] on input "Start Time" at bounding box center [1321, 146] width 90 height 28
type input "08:45"
click at [1345, 207] on div "Rate lsa - 20.97 Start Time 08:45 End Time Break 0 min 15 min 30 min 45 min 60 …" at bounding box center [1321, 189] width 288 height 189
click at [1329, 189] on input "End Time" at bounding box center [1321, 185] width 90 height 28
type input "15:15"
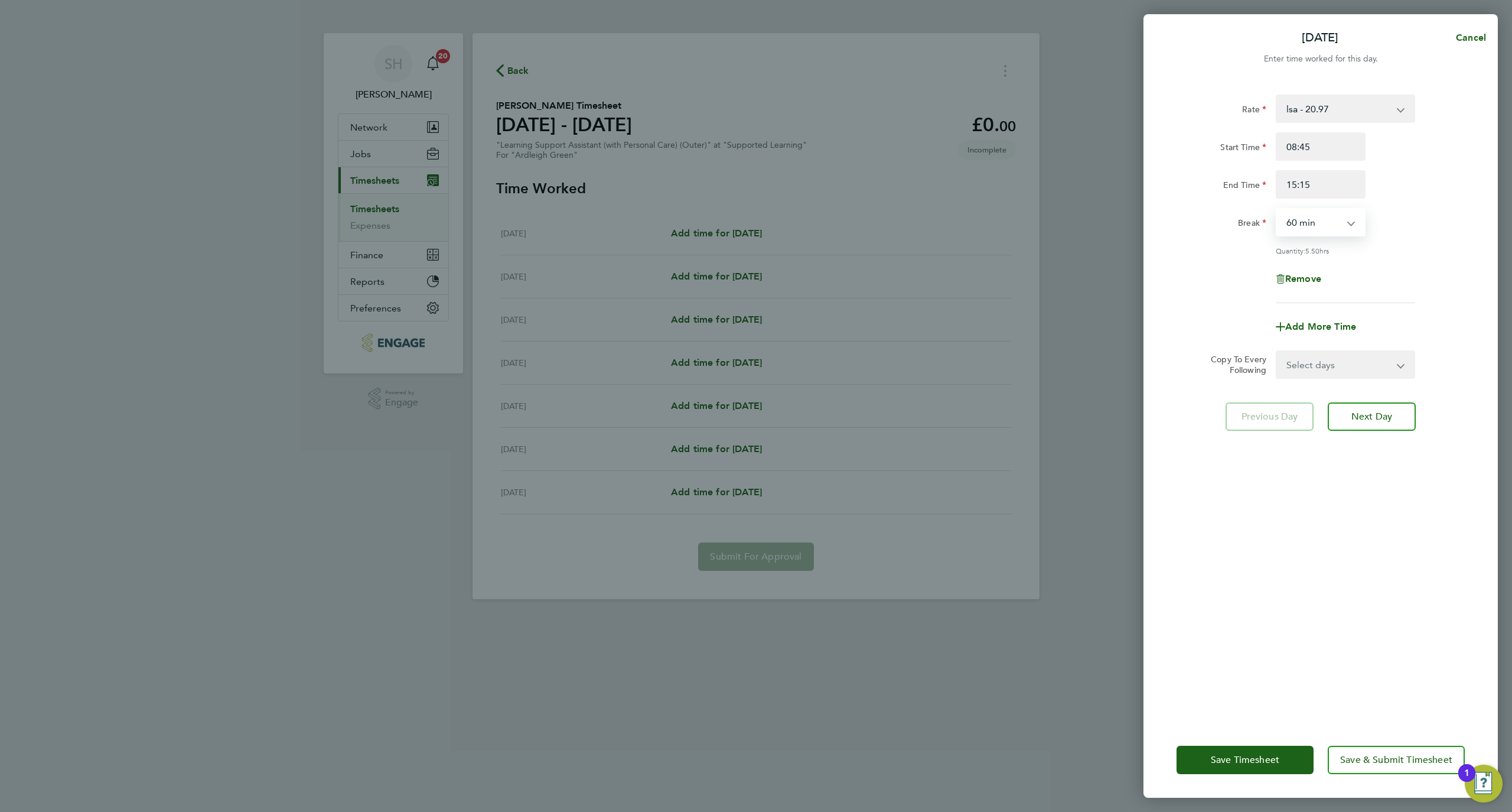
click at [1334, 226] on select "0 min 15 min 30 min 45 min 60 min 75 min 90 min" at bounding box center [1313, 222] width 73 height 26
select select "30"
click at [1277, 209] on select "0 min 15 min 30 min 45 min 60 min 75 min 90 min" at bounding box center [1313, 222] width 73 height 26
click at [1331, 365] on select "Select days Day Weekday (Mon-Fri) Weekend (Sat-Sun) Tuesday Wednesday Thursday …" at bounding box center [1339, 365] width 124 height 26
select select "WEEKDAY"
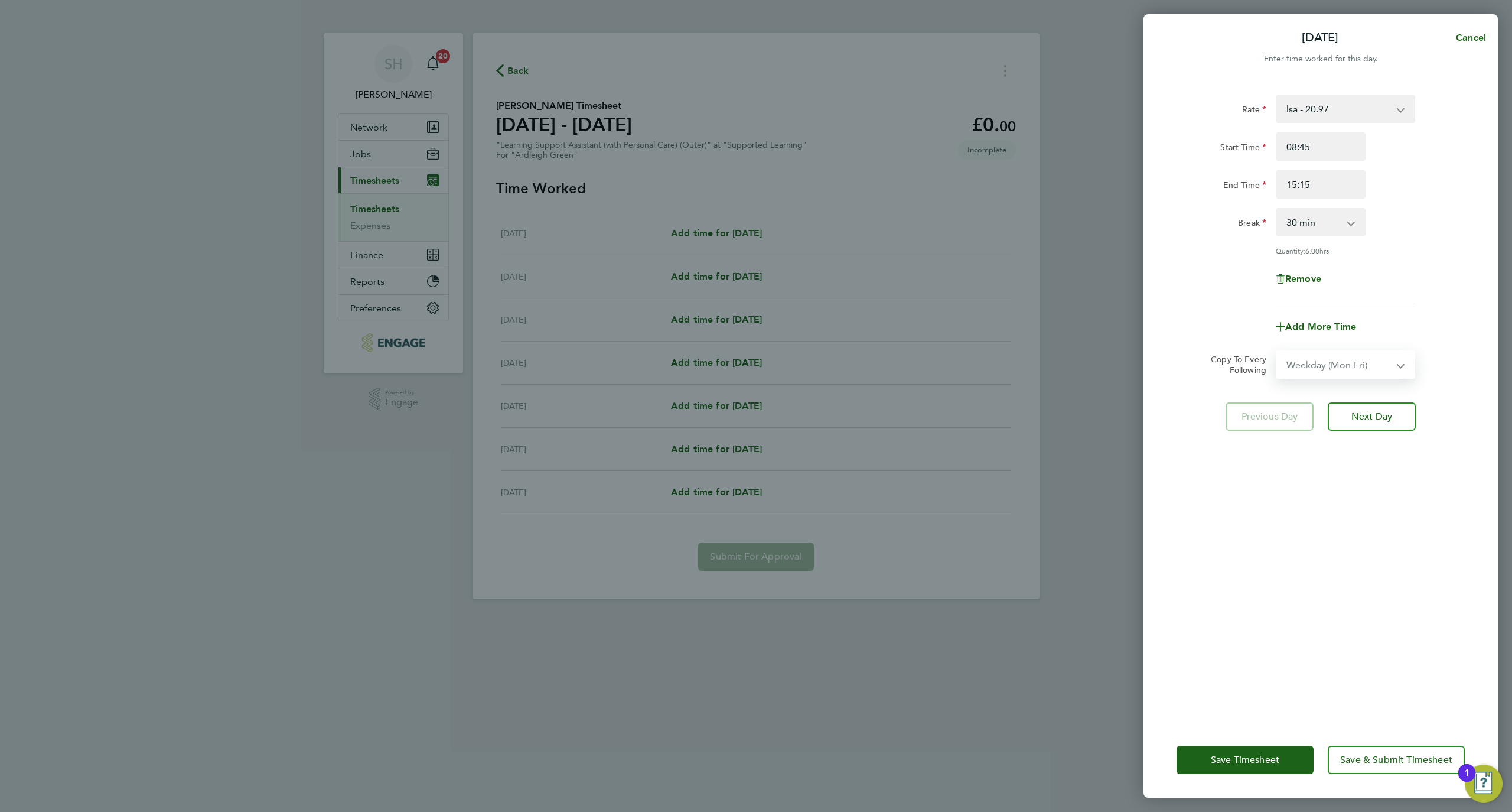
click at [1277, 352] on select "Select days Day Weekday (Mon-Fri) Weekend (Sat-Sun) Tuesday Wednesday Thursday …" at bounding box center [1339, 365] width 124 height 26
select select "2025-09-28"
click at [1402, 774] on div "Save Timesheet Save & Submit Timesheet" at bounding box center [1321, 760] width 354 height 76
click at [1395, 765] on span "Save & Submit Timesheet" at bounding box center [1396, 760] width 113 height 12
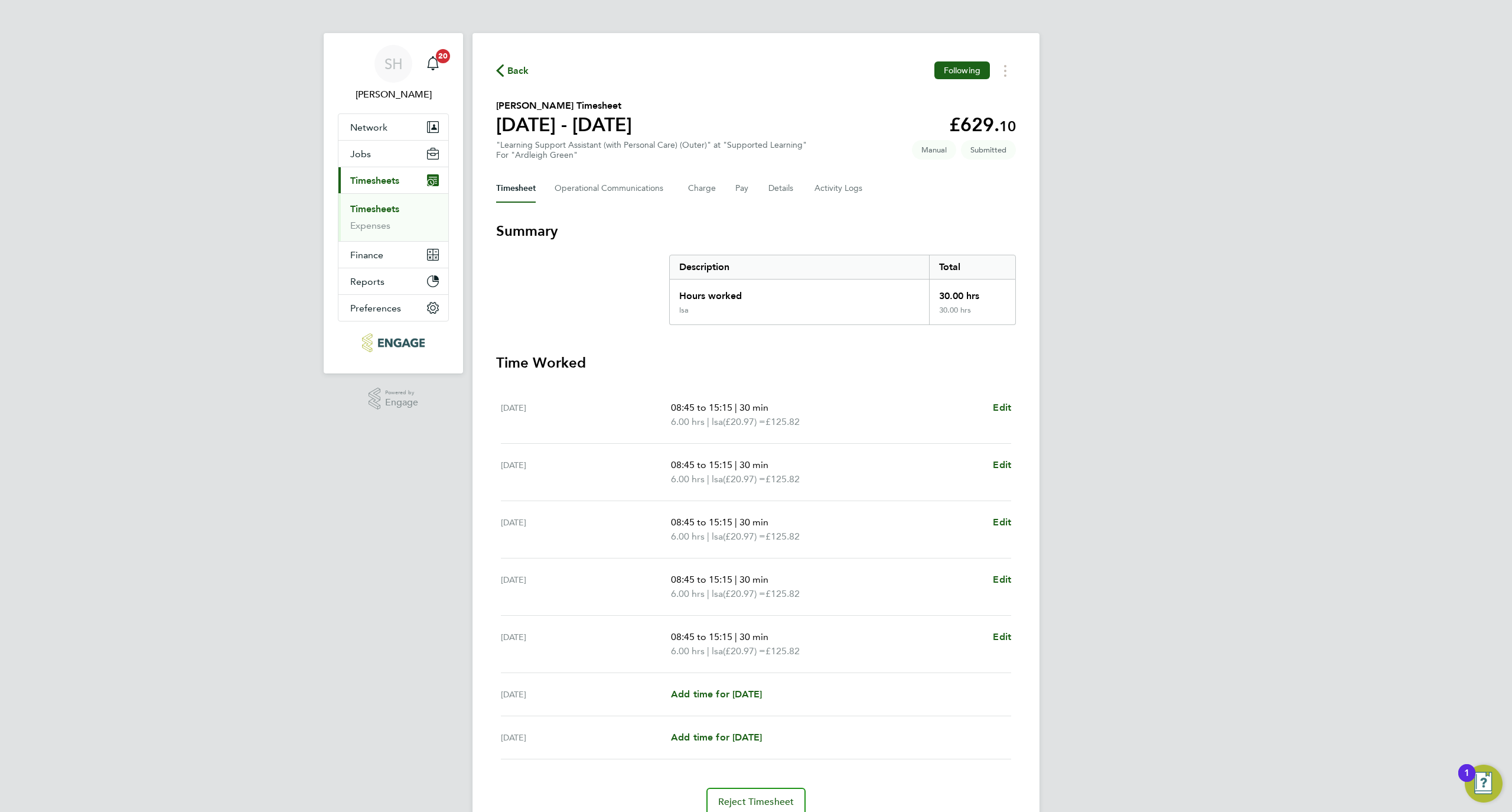
click at [514, 68] on span "Back" at bounding box center [518, 71] width 22 height 14
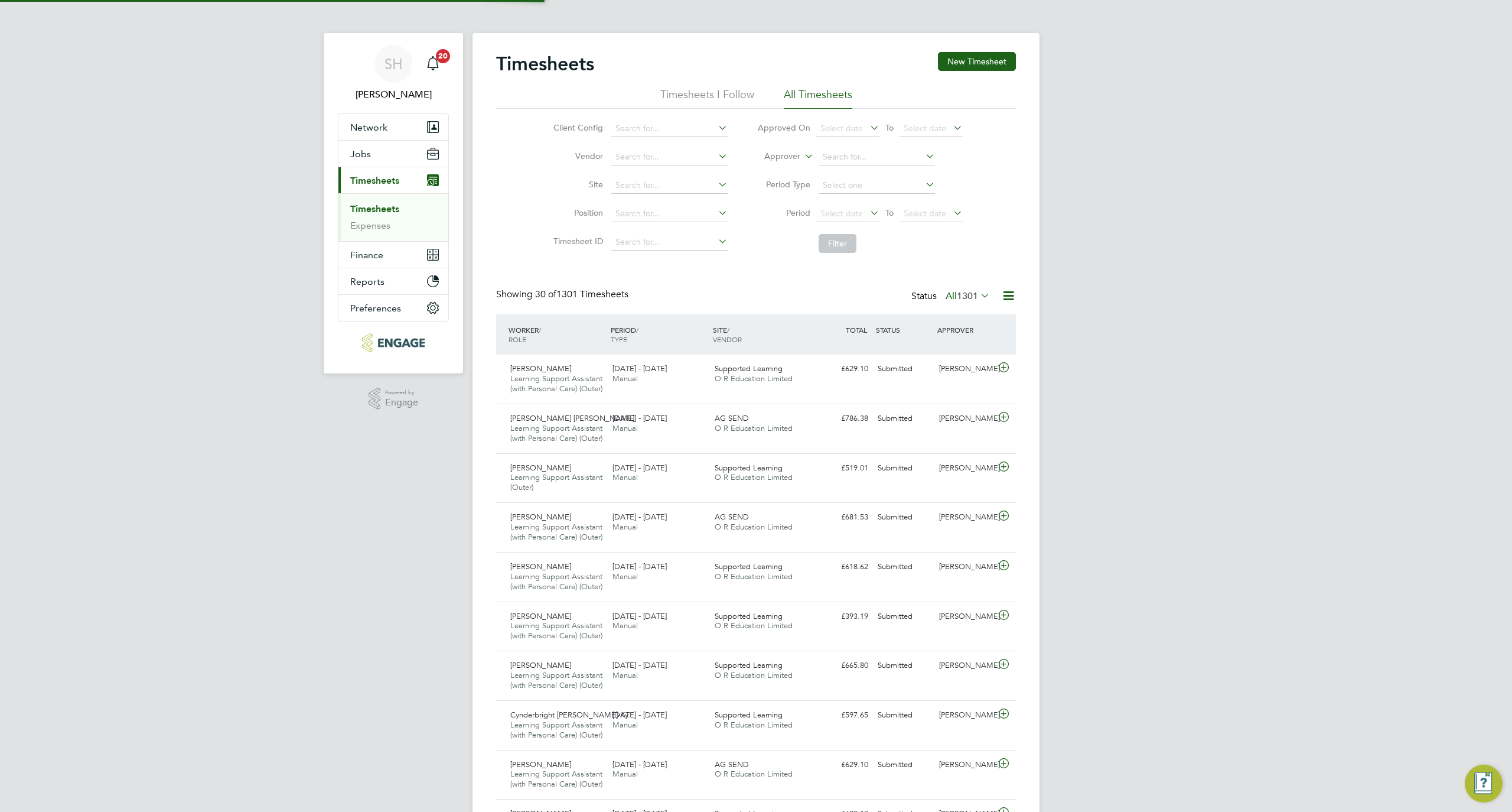
scroll to position [40, 103]
click at [968, 296] on span "1301" at bounding box center [967, 296] width 22 height 12
click at [970, 354] on li "Submitted" at bounding box center [952, 350] width 54 height 17
click at [953, 293] on label "Submitted 12" at bounding box center [956, 296] width 68 height 12
click at [941, 327] on li "Saved" at bounding box center [940, 333] width 54 height 17
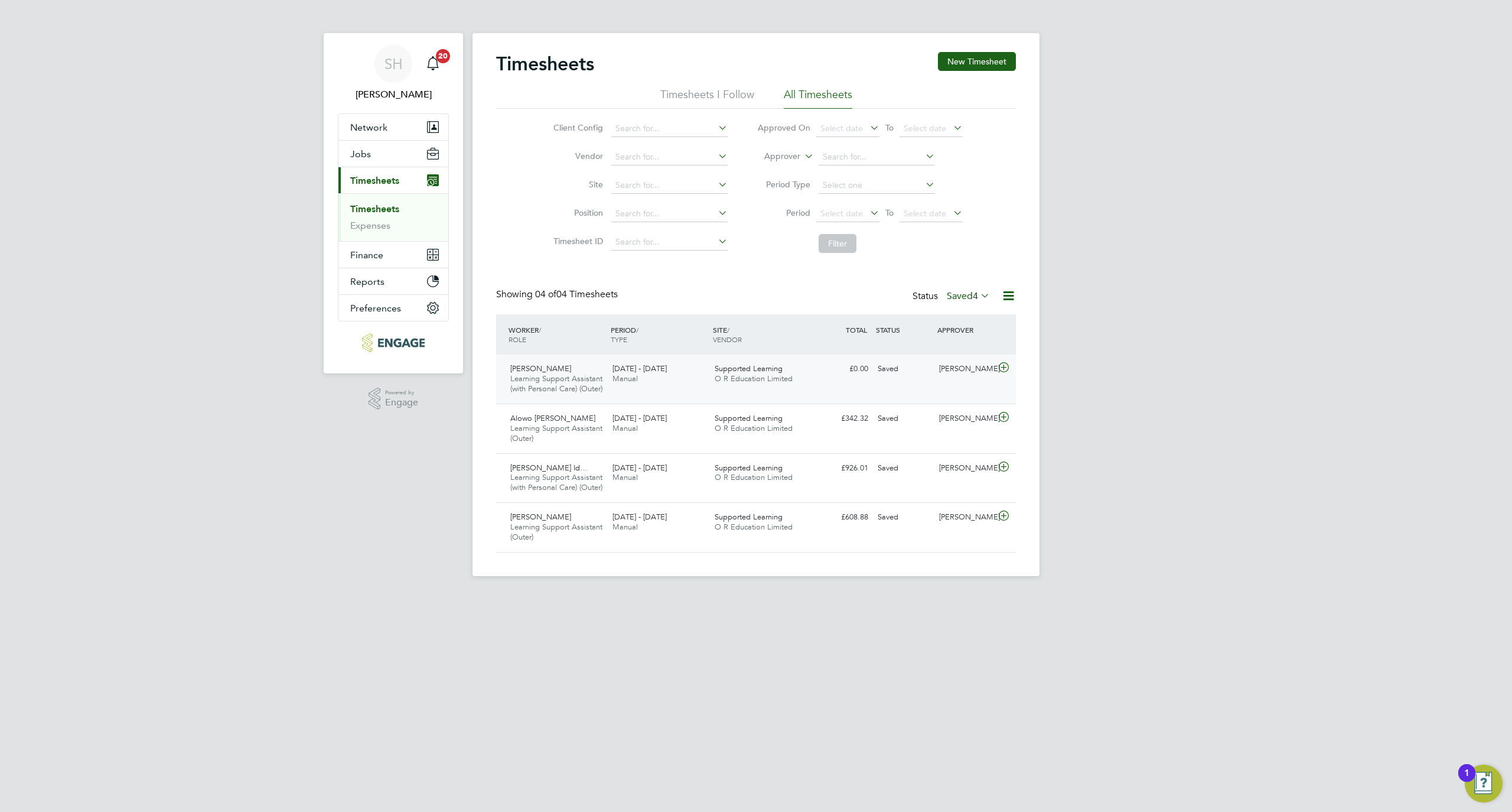
click at [946, 390] on div "Sakinatu Bitali Learning Support Assistant (with Personal Care) (Outer) 26 May …" at bounding box center [756, 379] width 520 height 49
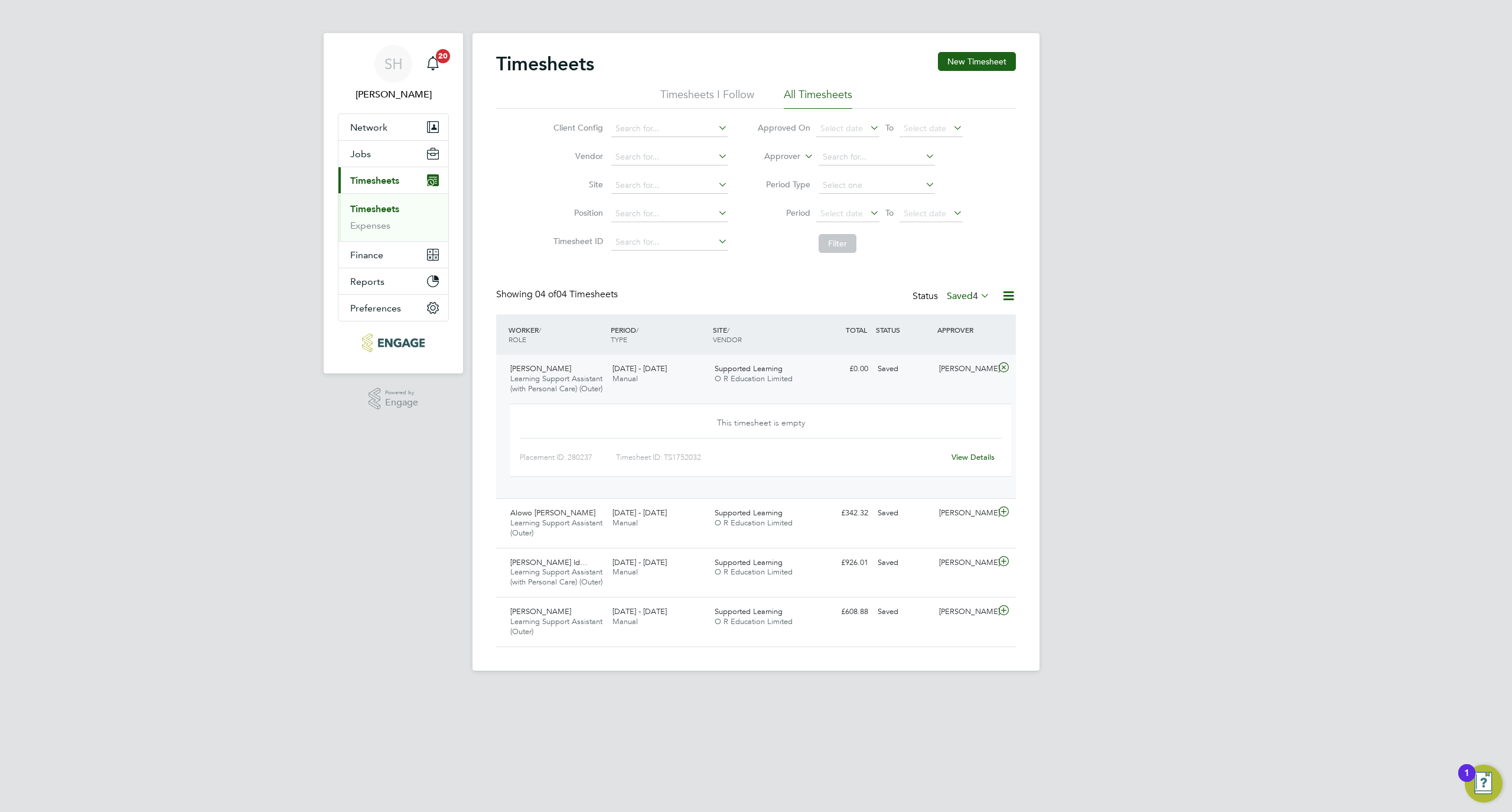
click at [977, 462] on link "View Details" at bounding box center [973, 457] width 43 height 10
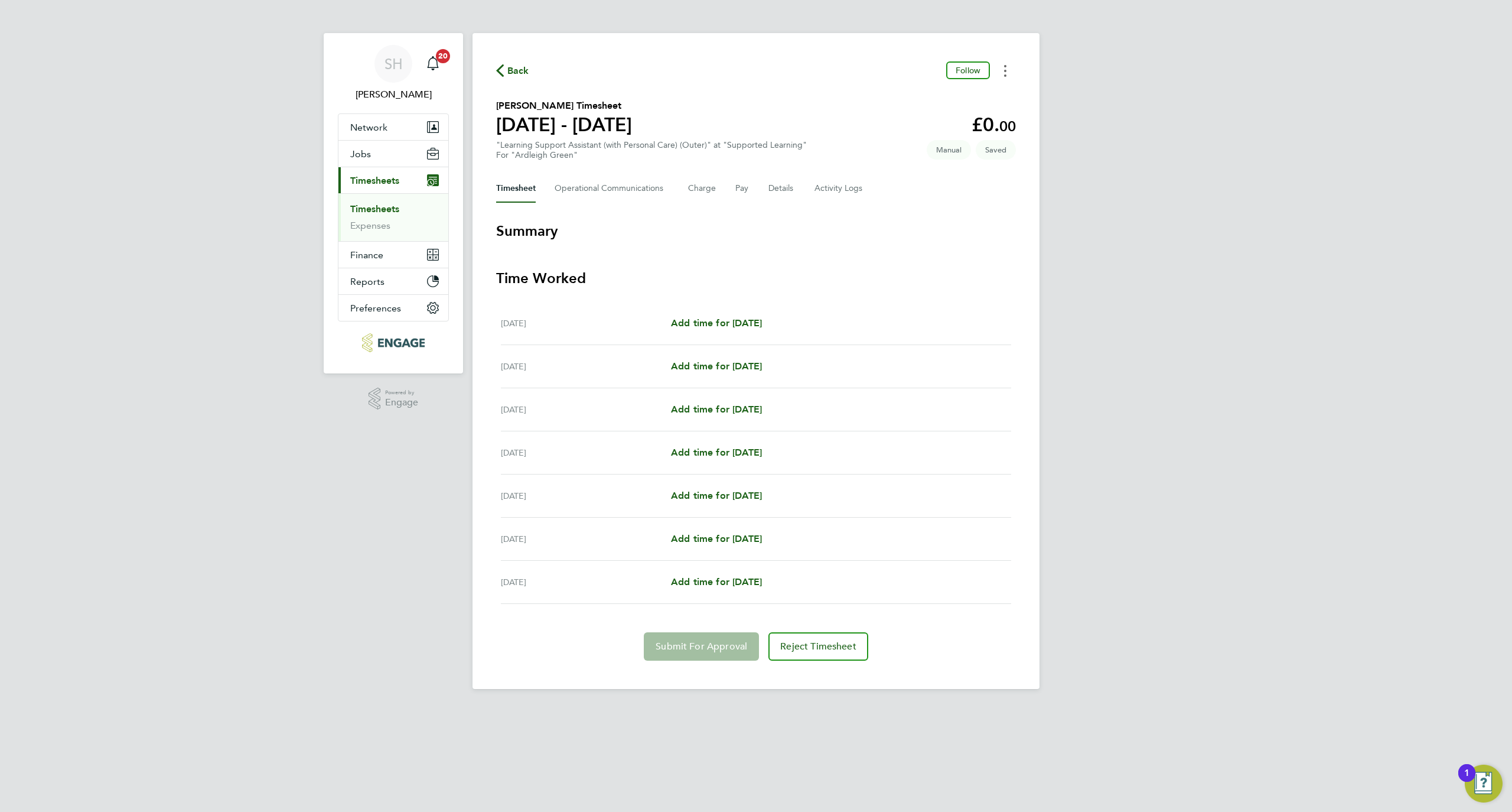
click at [1005, 77] on button "Timesheets Menu" at bounding box center [1005, 71] width 22 height 18
